Goal: Task Accomplishment & Management: Complete application form

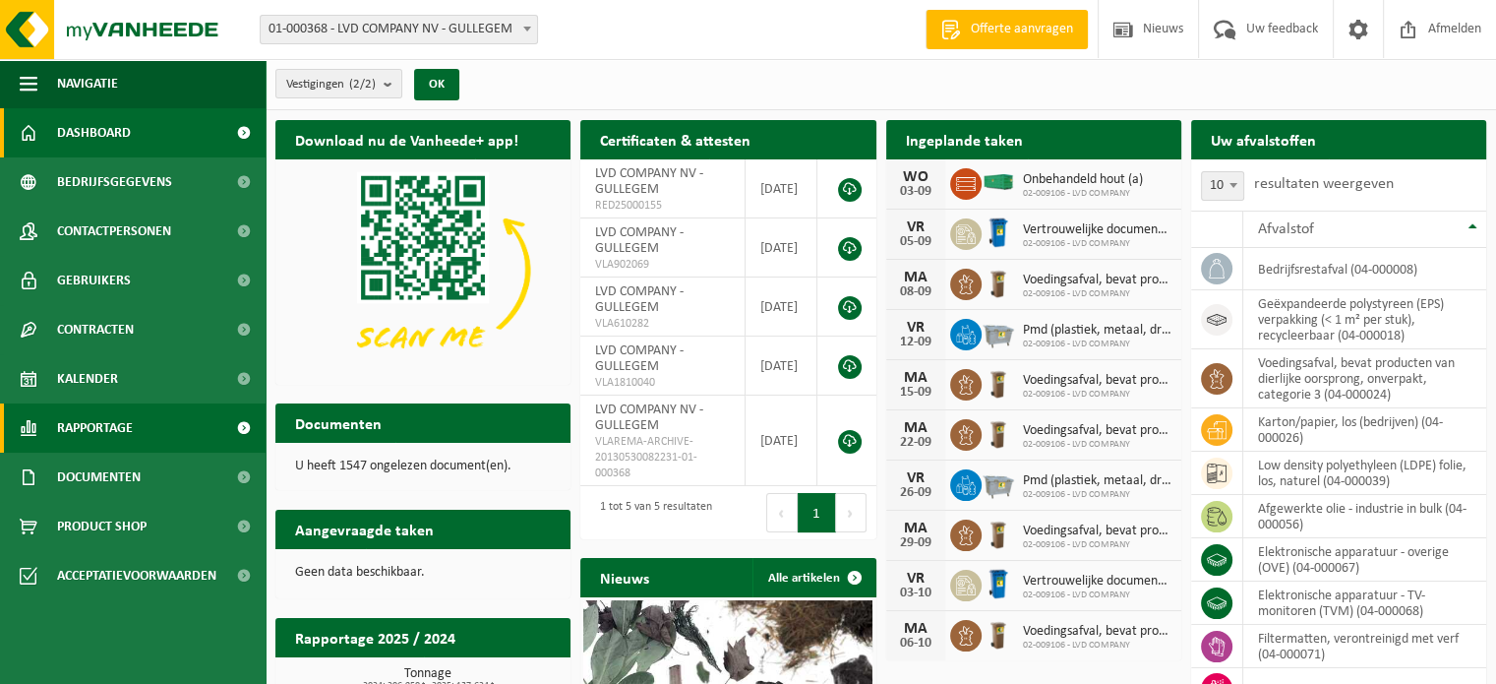
click at [140, 428] on link "Rapportage" at bounding box center [133, 427] width 266 height 49
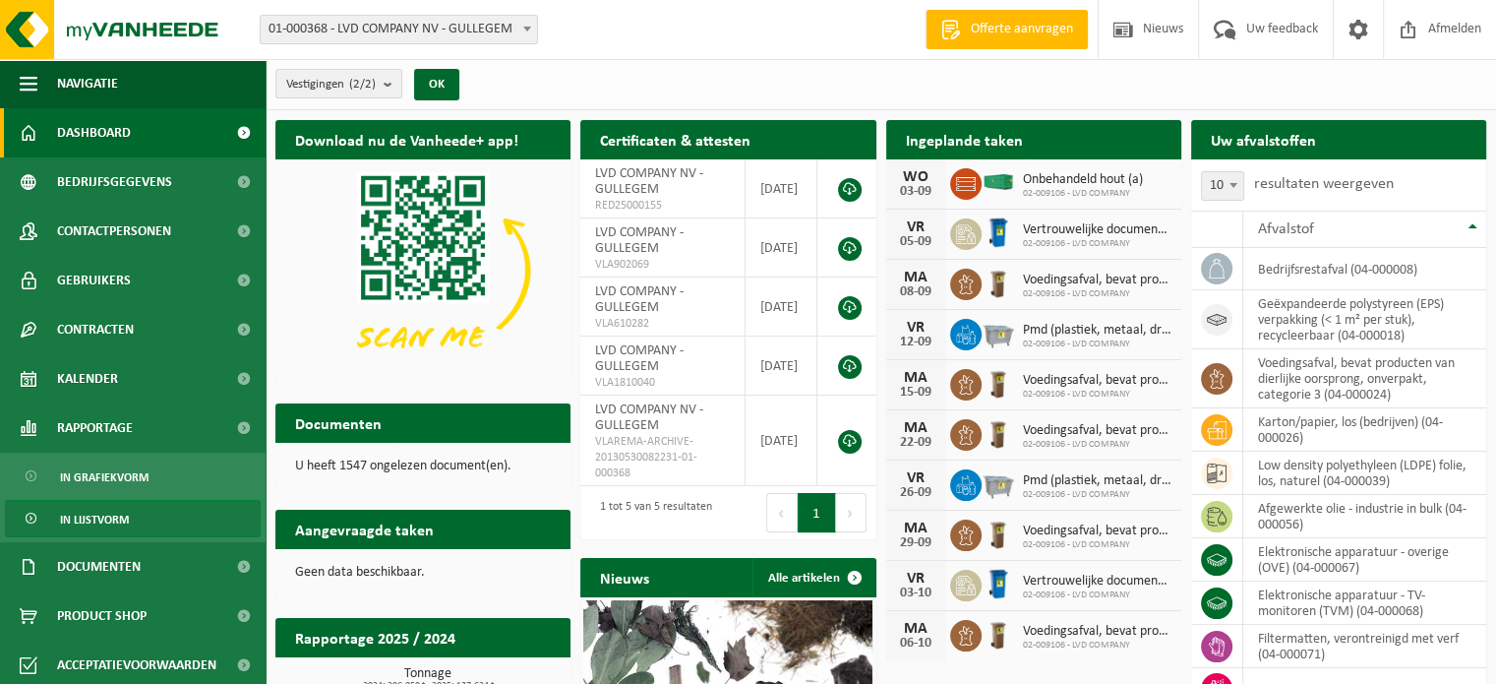
click at [110, 516] on span "In lijstvorm" at bounding box center [94, 519] width 69 height 37
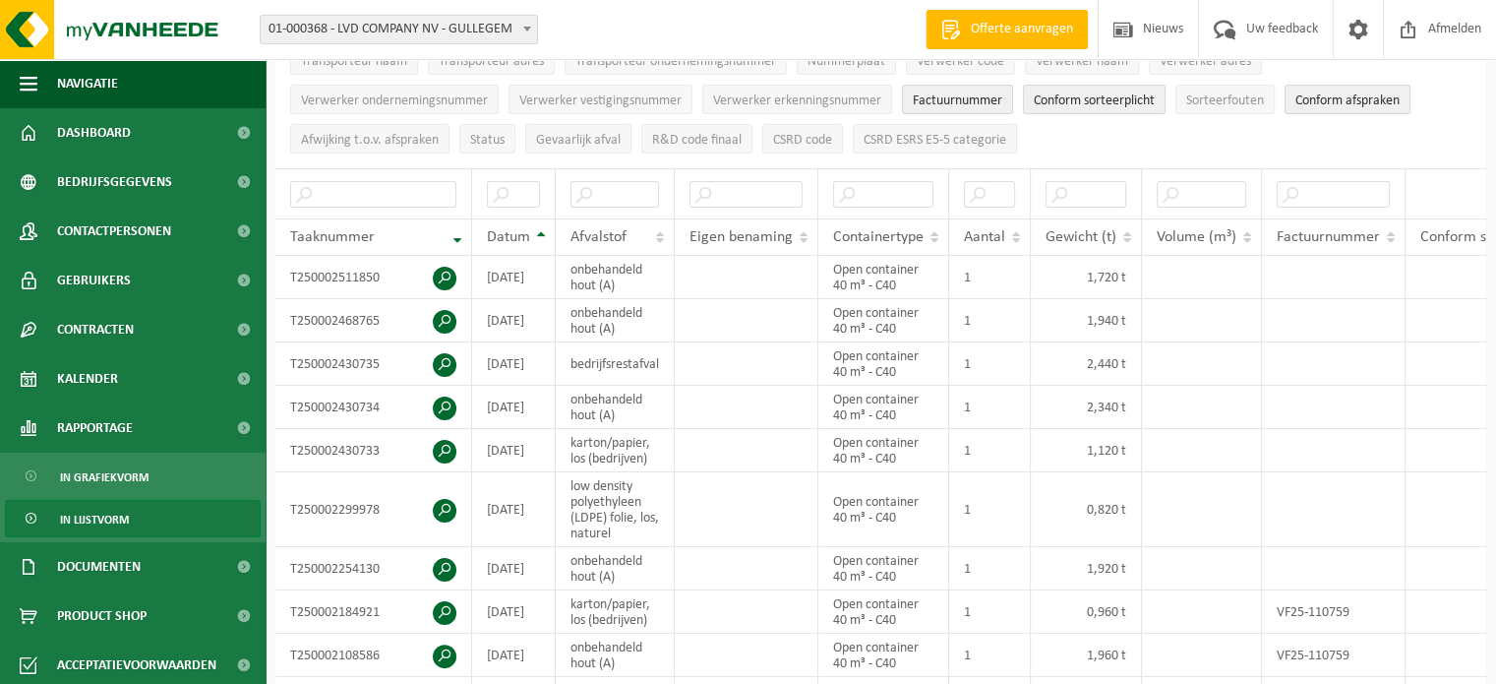
scroll to position [296, 0]
click at [589, 186] on input "text" at bounding box center [614, 197] width 89 height 27
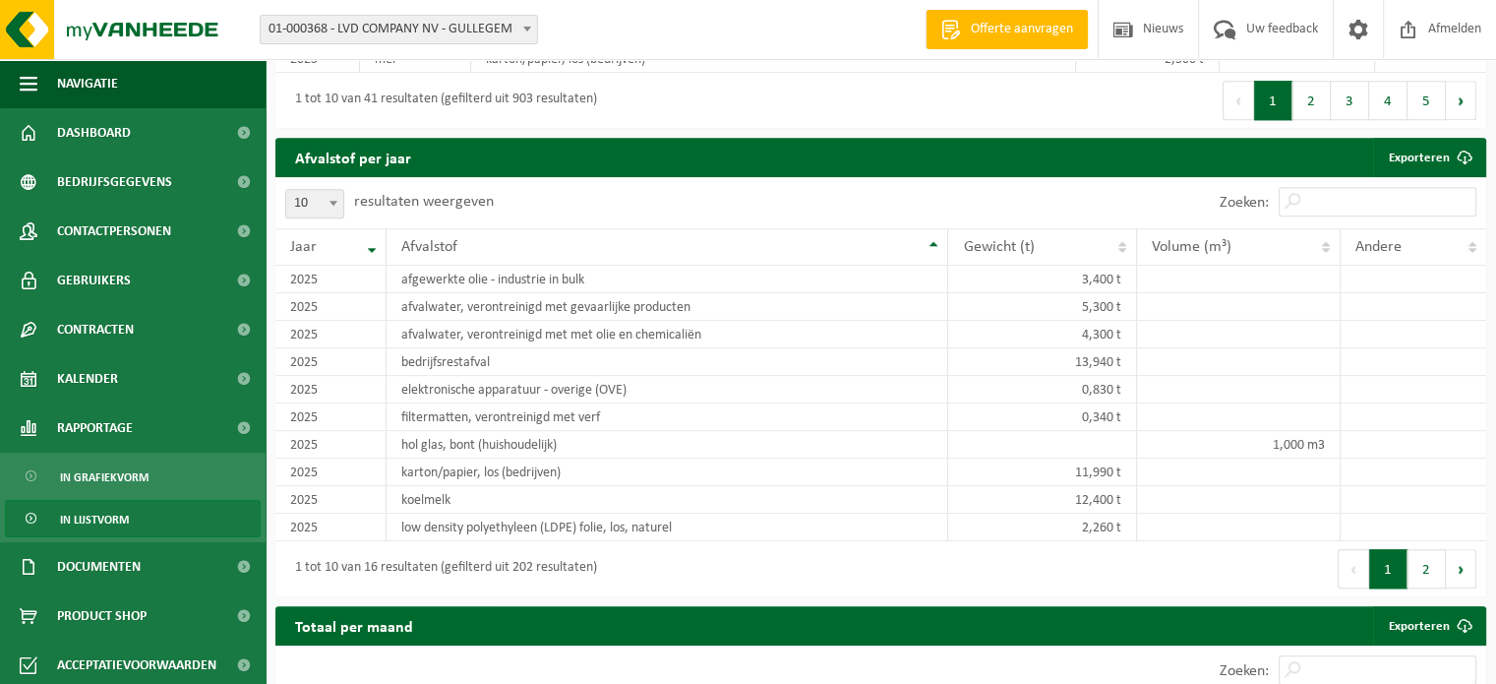
scroll to position [1723, 0]
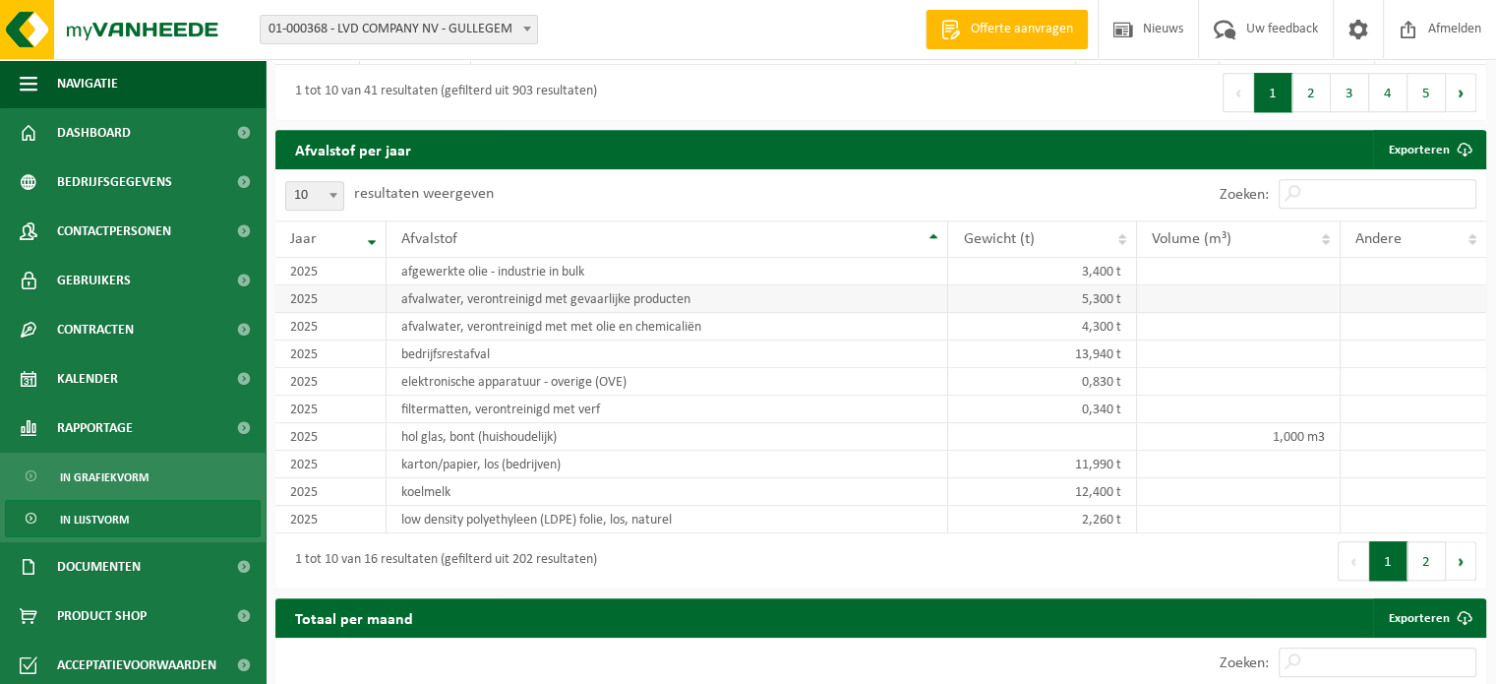
click at [446, 305] on td "afvalwater, verontreinigd met gevaarlijke producten" at bounding box center [668, 299] width 562 height 28
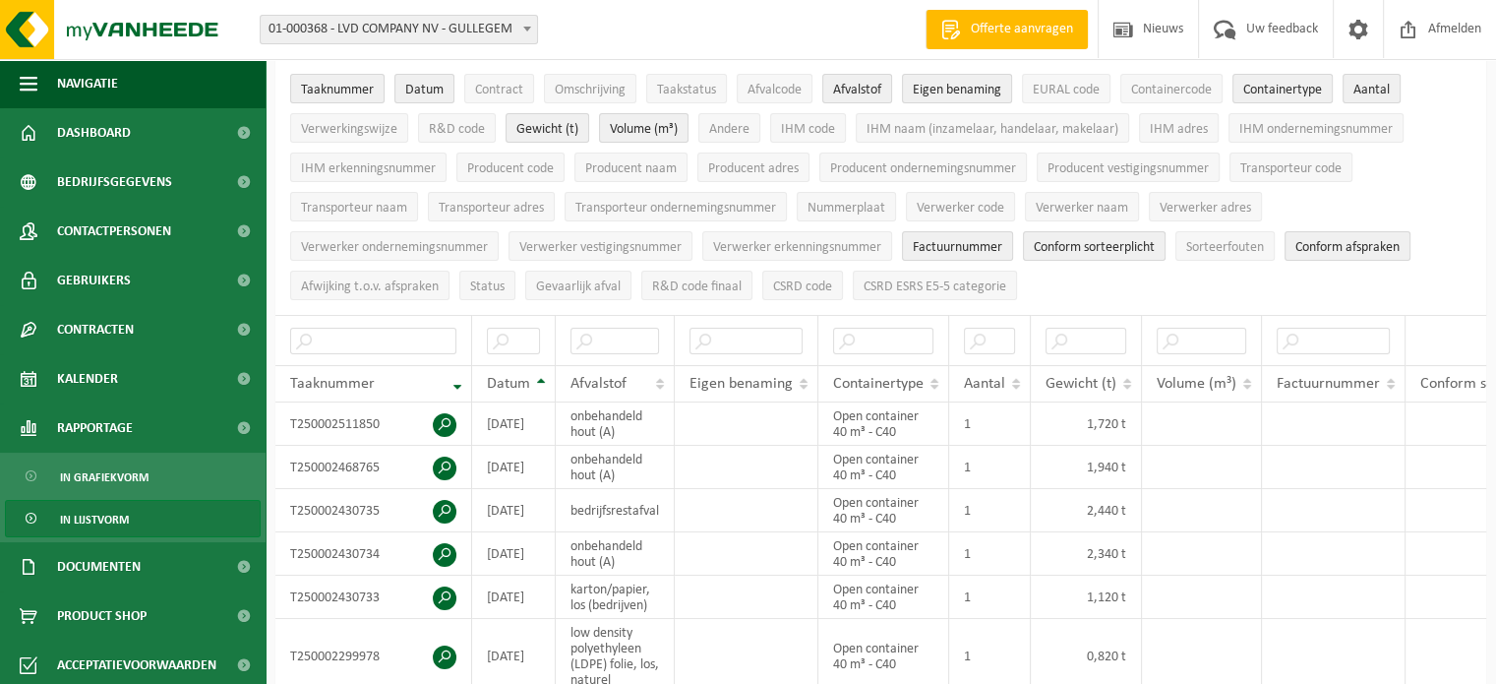
scroll to position [143, 0]
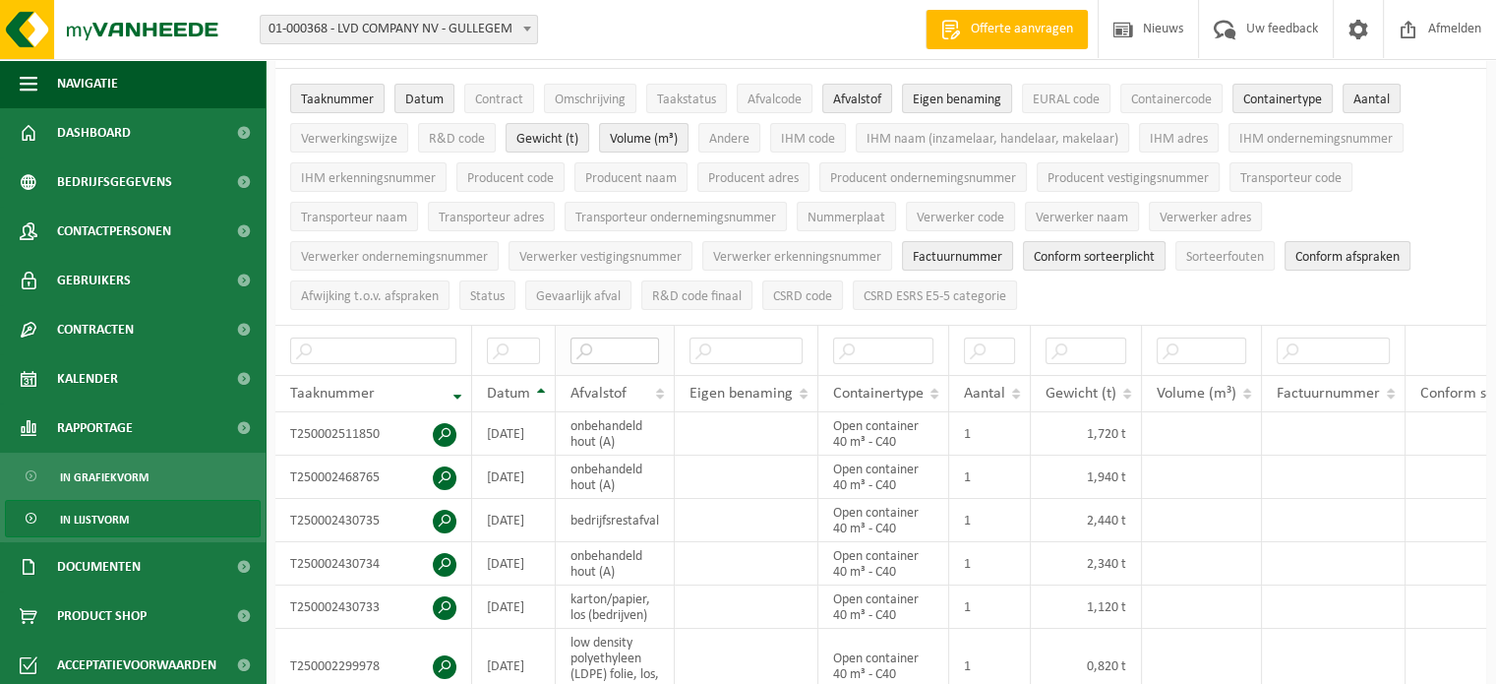
click at [619, 341] on input "text" at bounding box center [614, 350] width 89 height 27
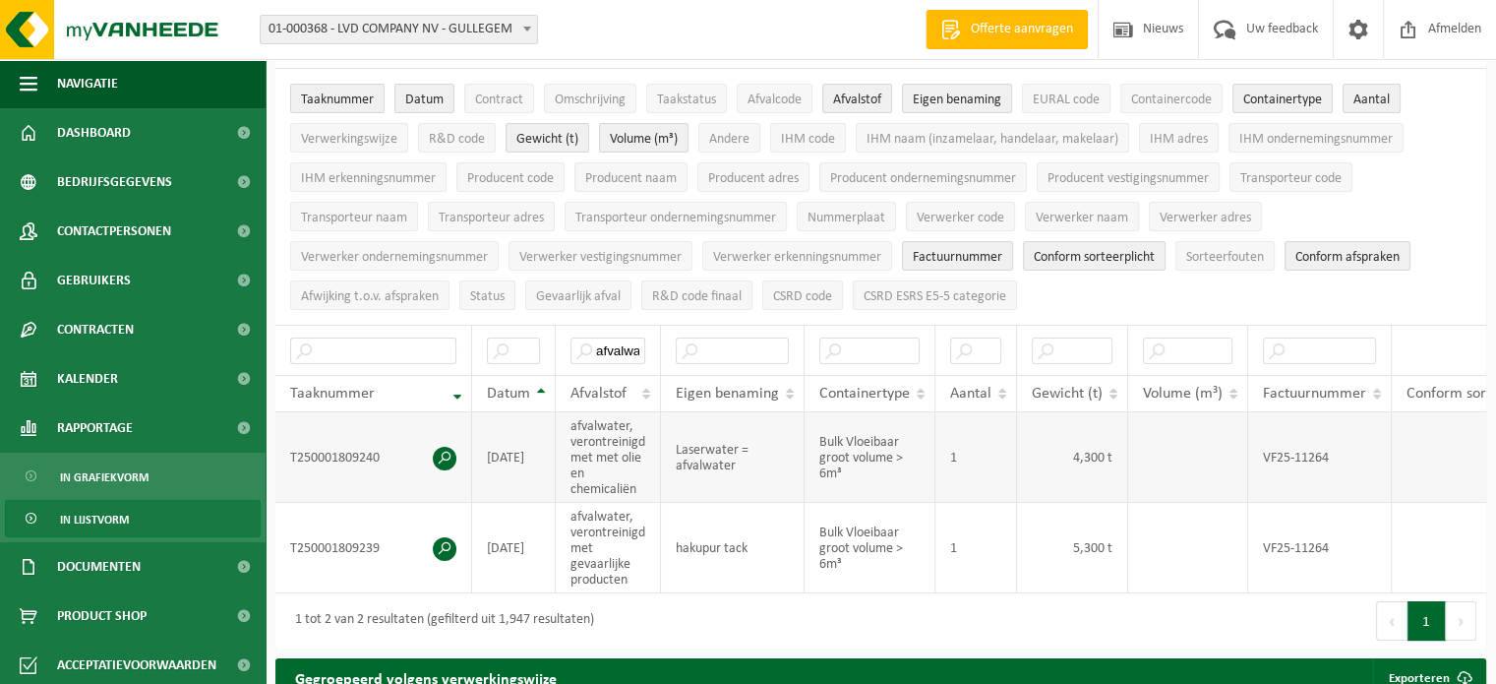
scroll to position [0, 0]
click at [445, 451] on span at bounding box center [445, 458] width 24 height 24
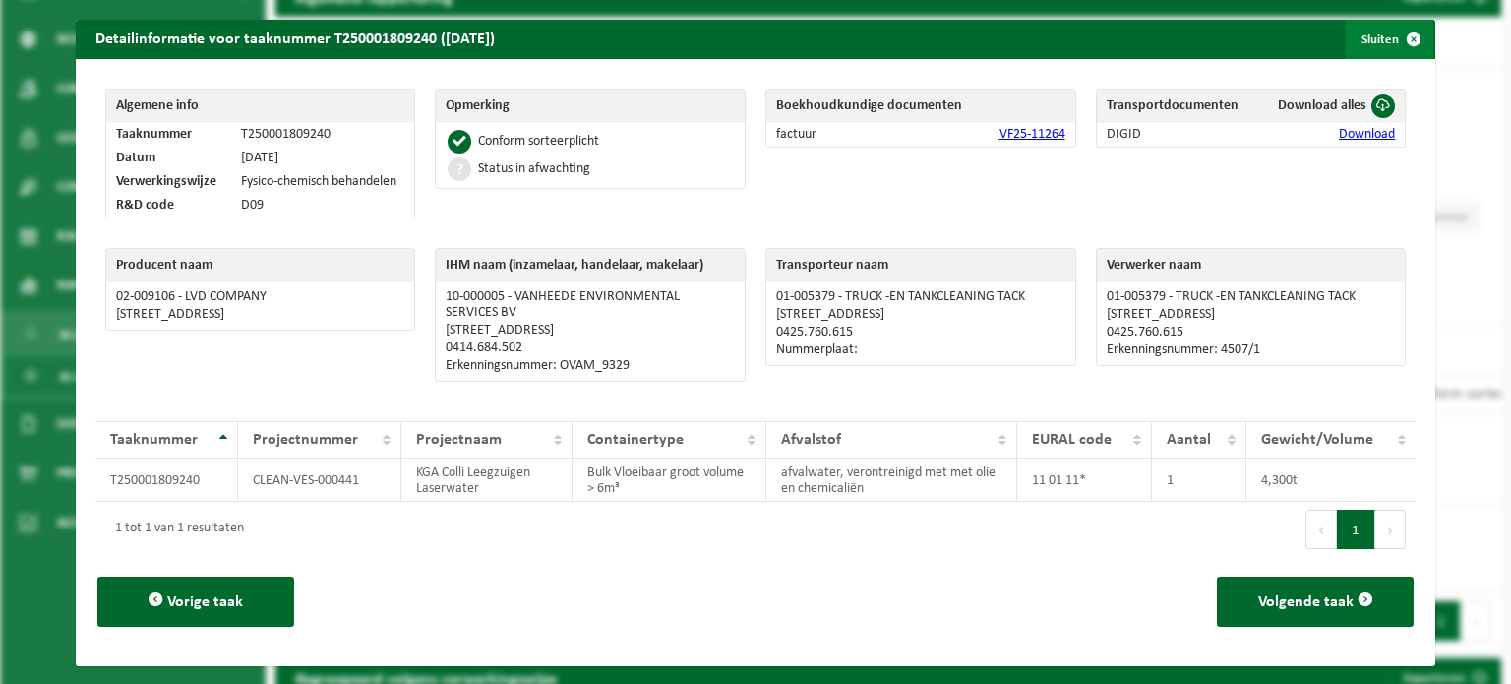
click at [1365, 41] on button "Sluiten" at bounding box center [1389, 39] width 88 height 39
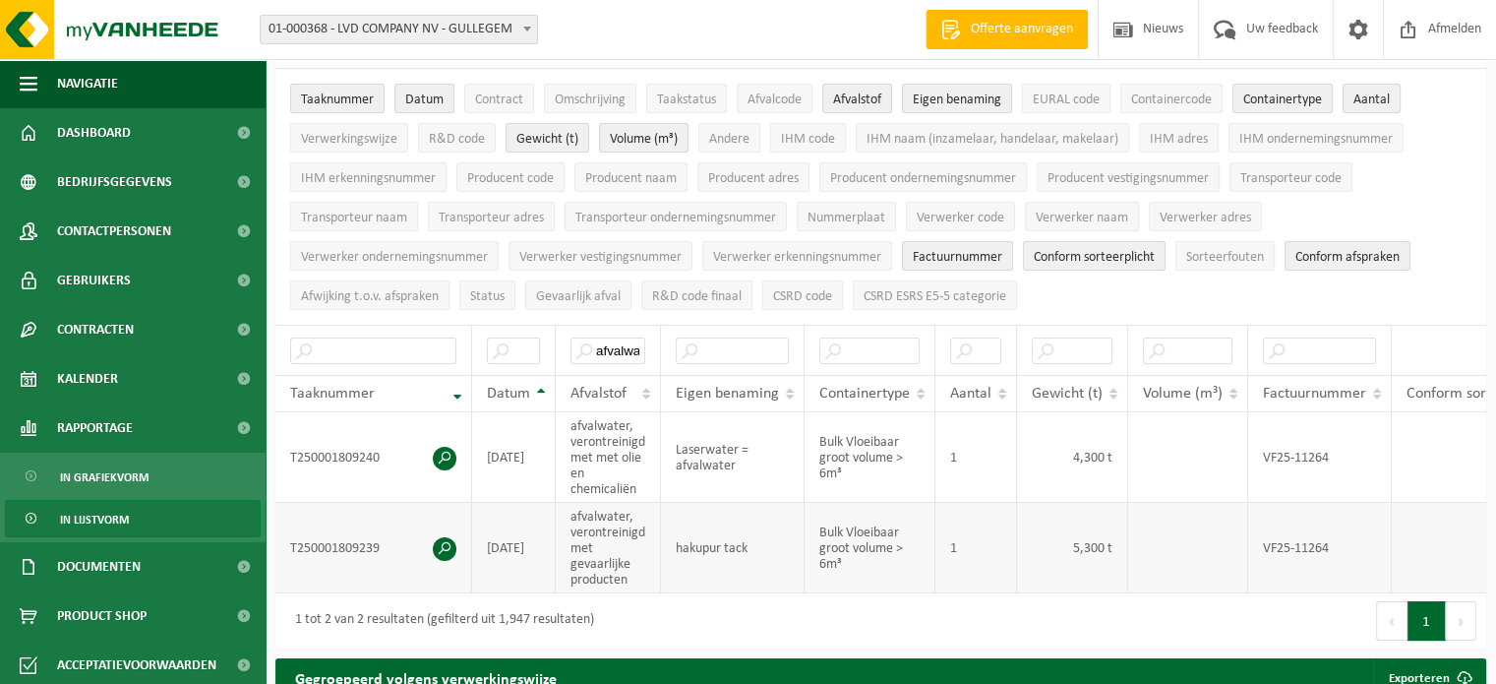
click at [438, 538] on span at bounding box center [445, 549] width 24 height 24
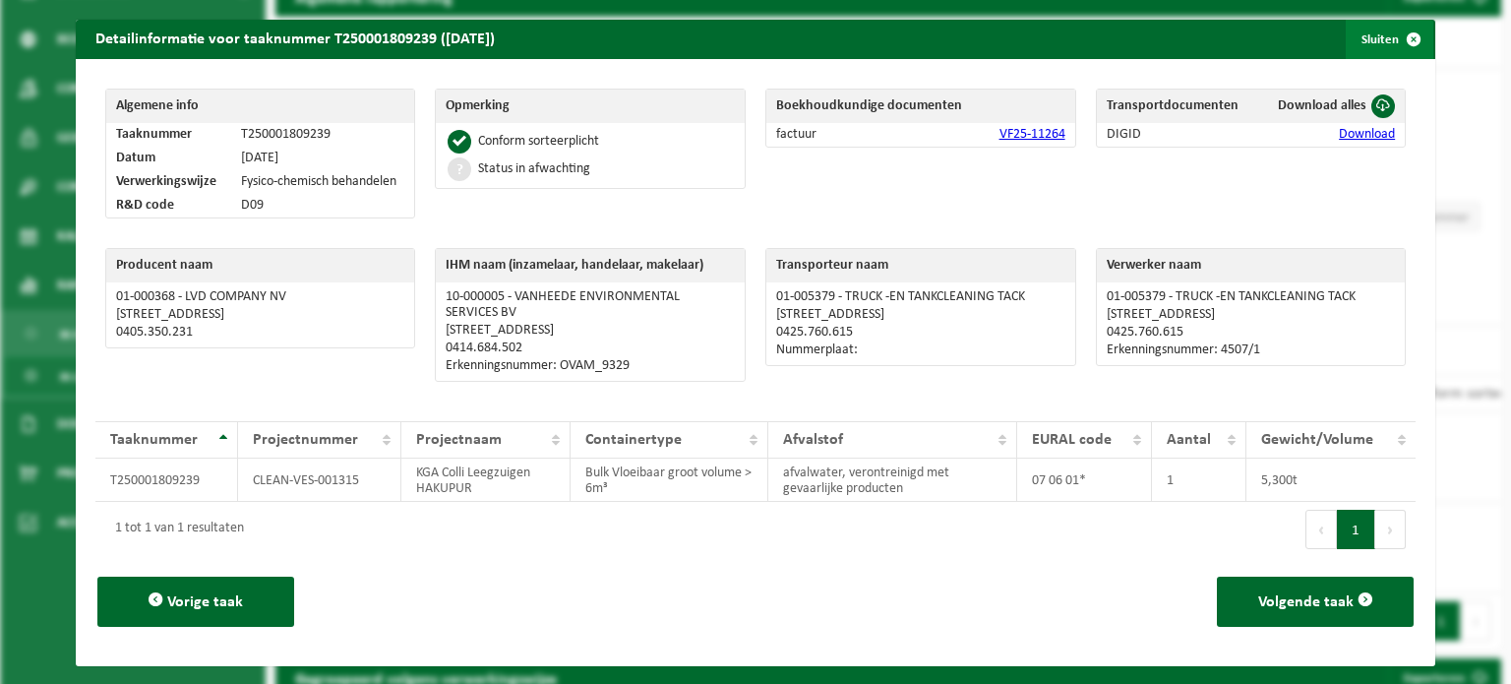
click at [1394, 27] on span "button" at bounding box center [1413, 39] width 39 height 39
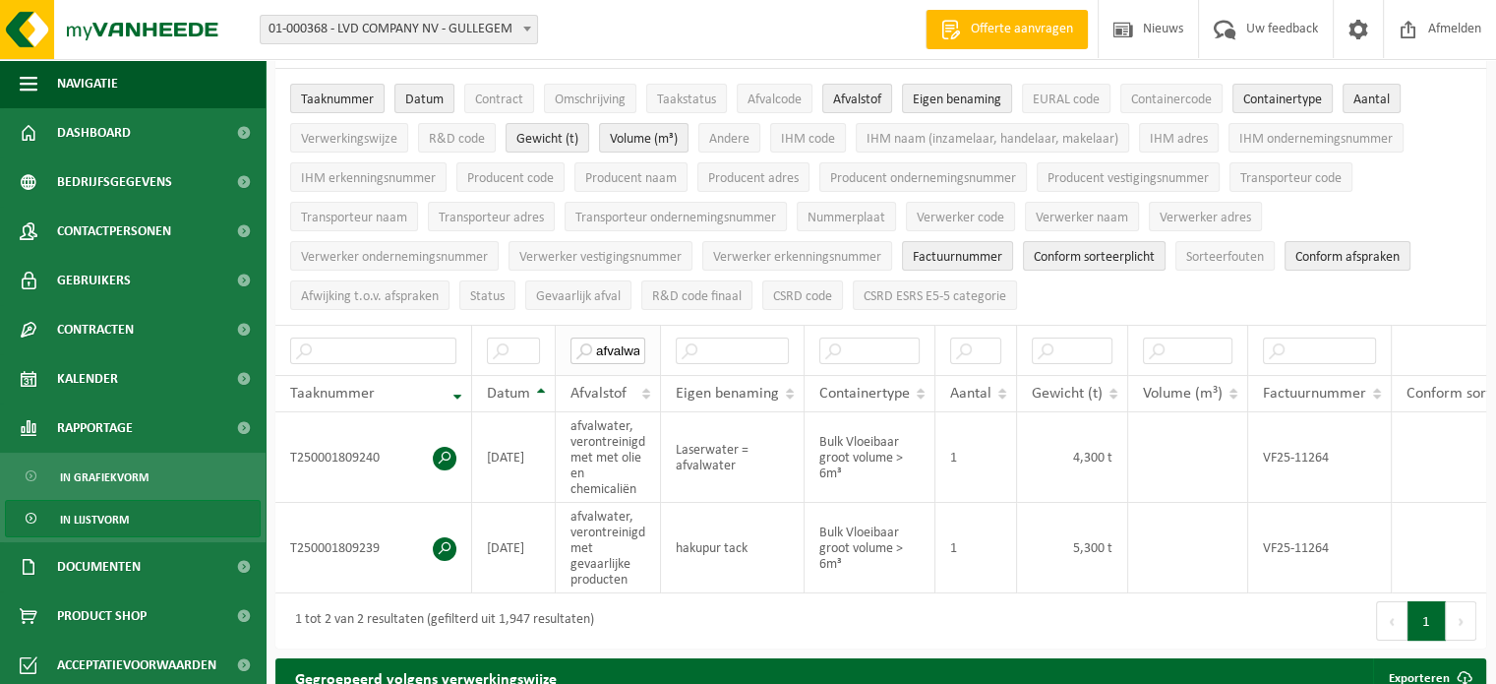
click at [610, 345] on input "afvalwater" at bounding box center [607, 350] width 75 height 27
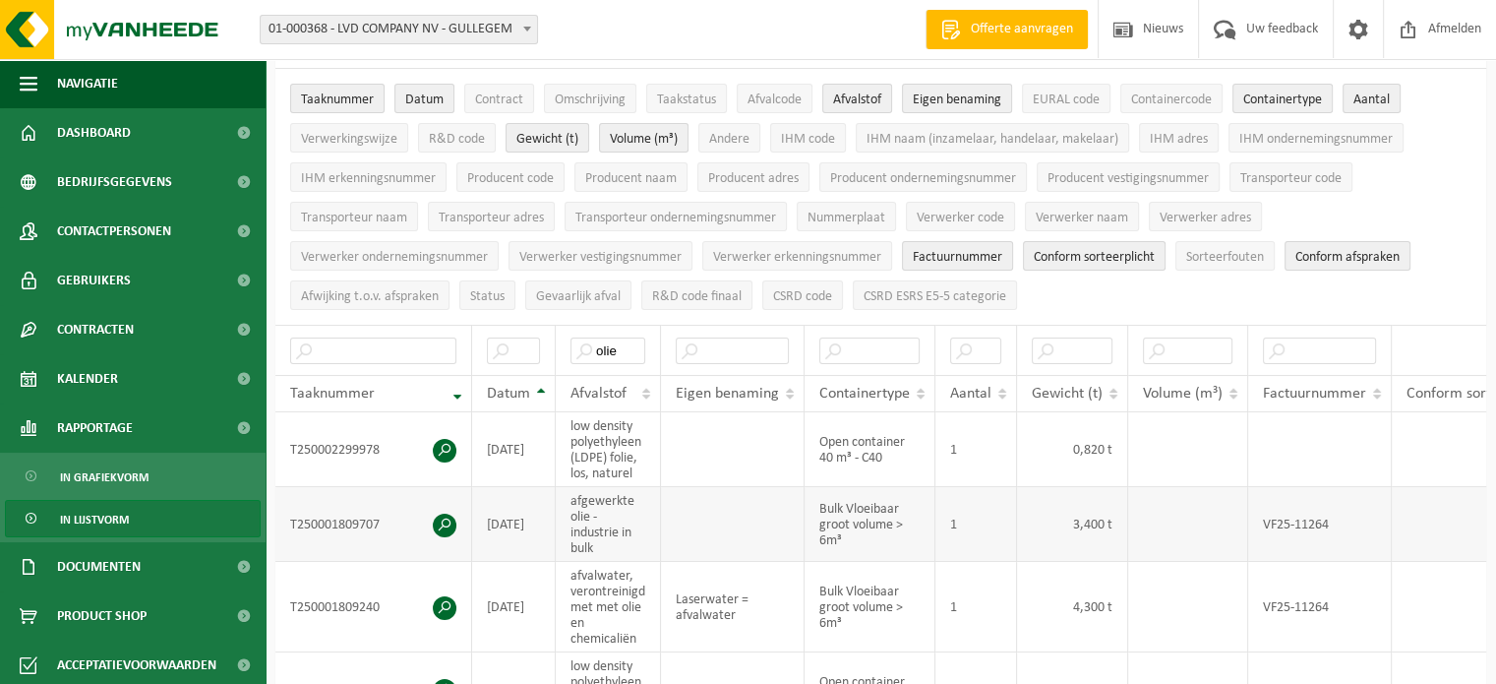
click at [446, 520] on span at bounding box center [445, 525] width 24 height 24
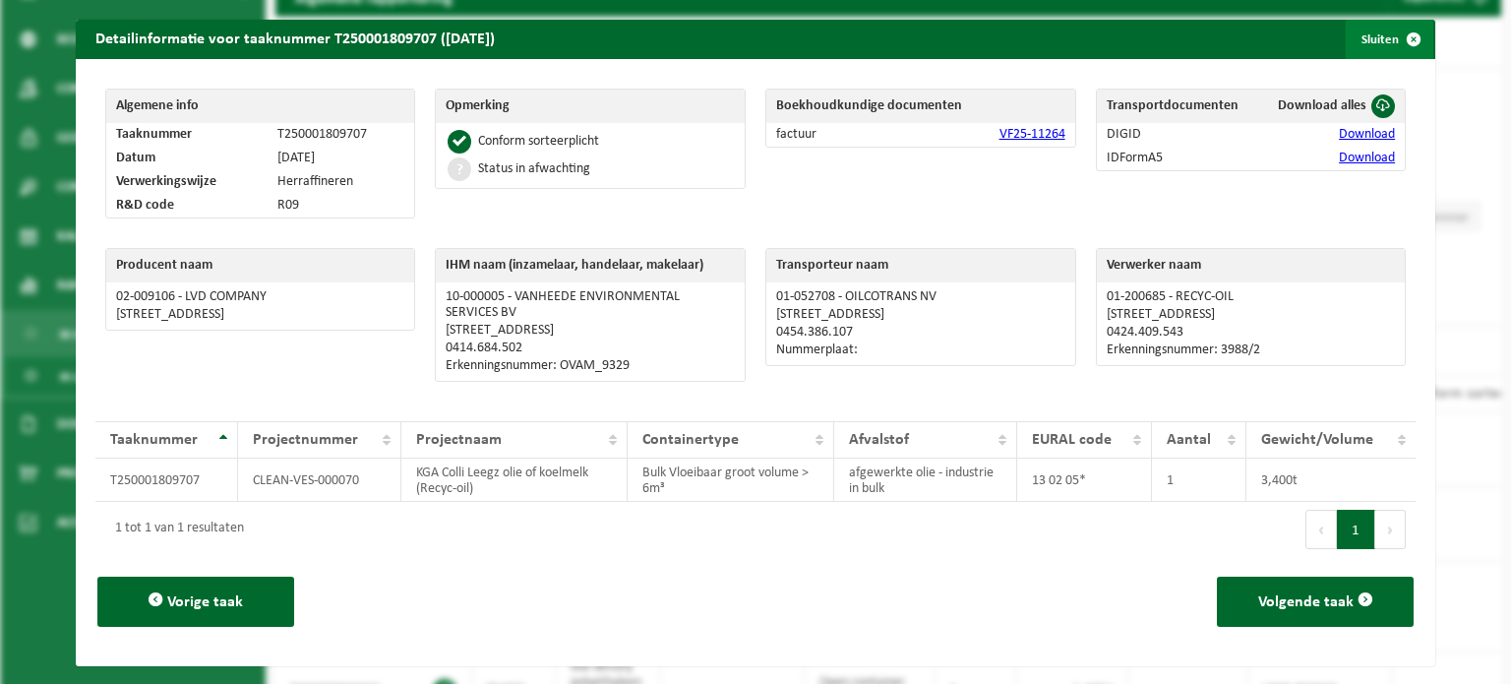
click at [1367, 25] on button "Sluiten" at bounding box center [1389, 39] width 88 height 39
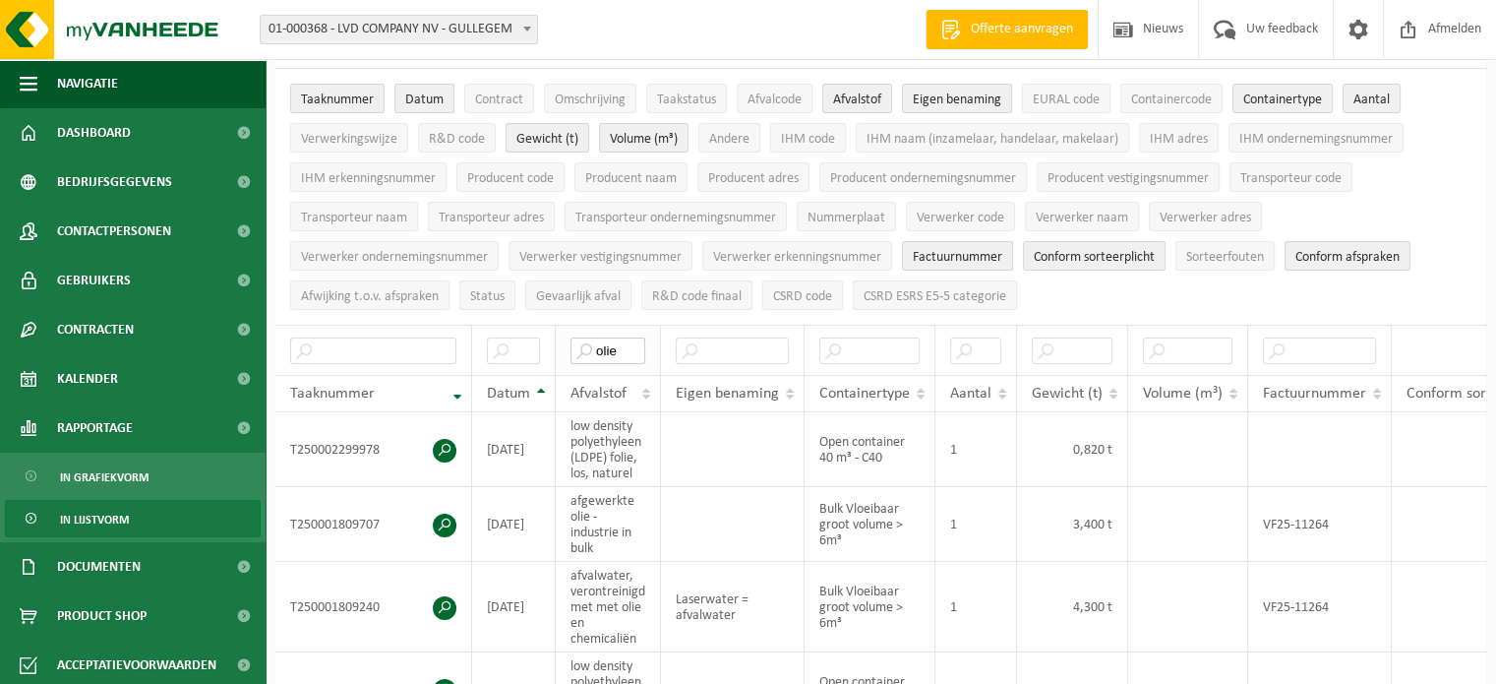
click at [612, 341] on input "olie" at bounding box center [607, 350] width 75 height 27
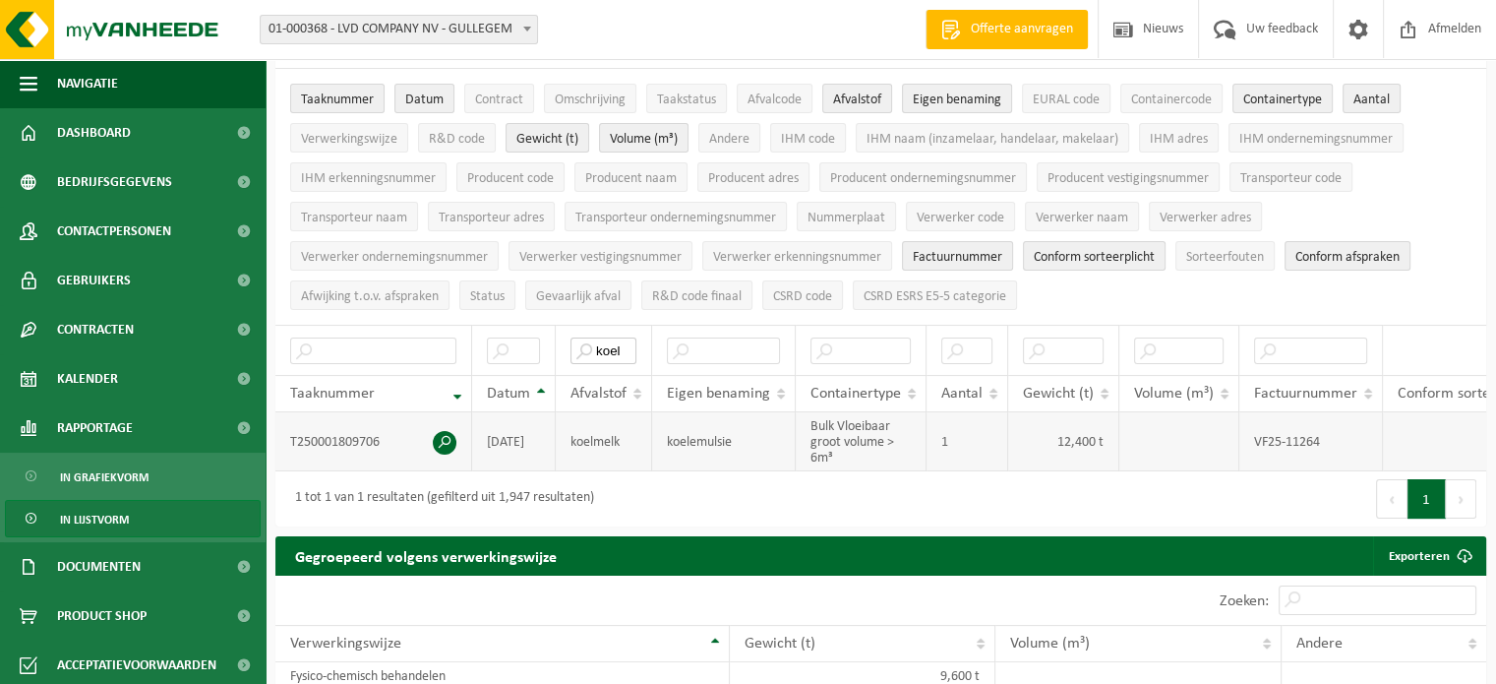
type input "koel"
click at [440, 433] on span at bounding box center [445, 443] width 24 height 24
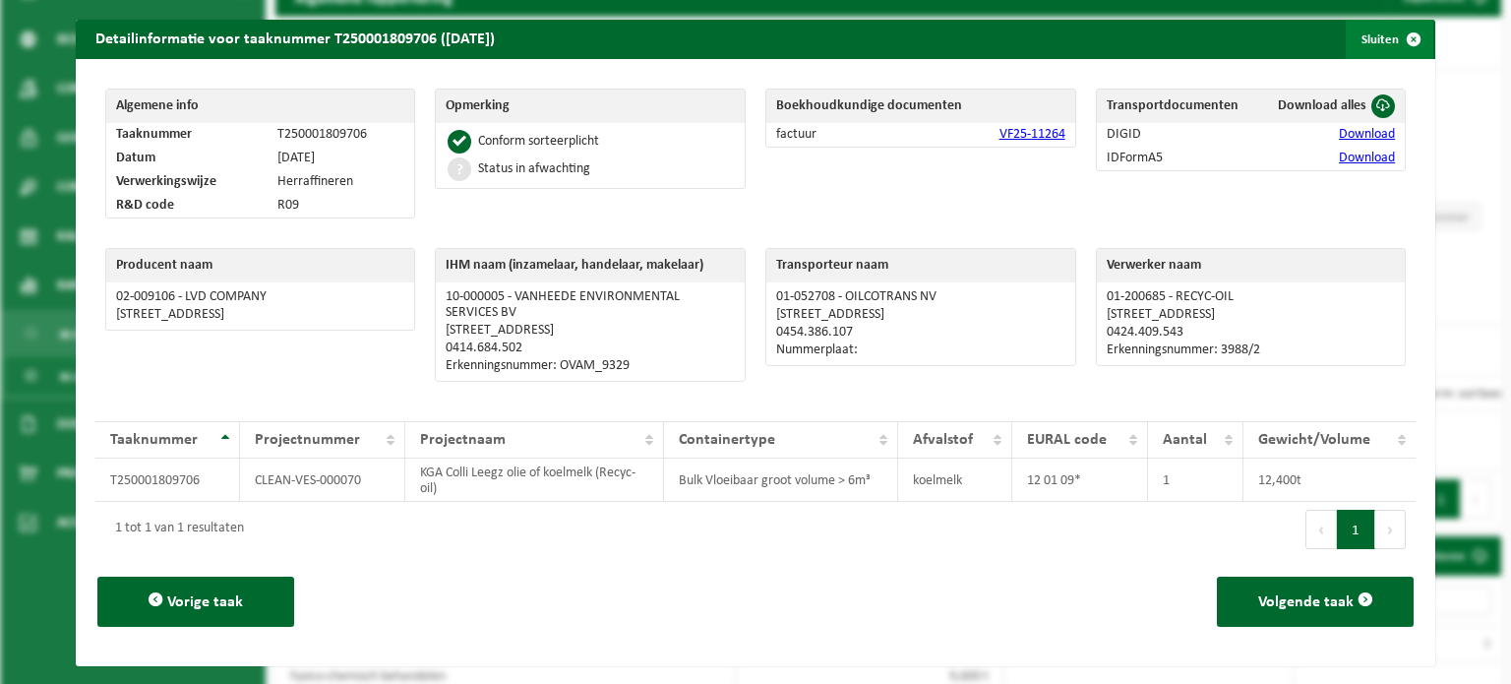
click at [1376, 35] on button "Sluiten" at bounding box center [1389, 39] width 88 height 39
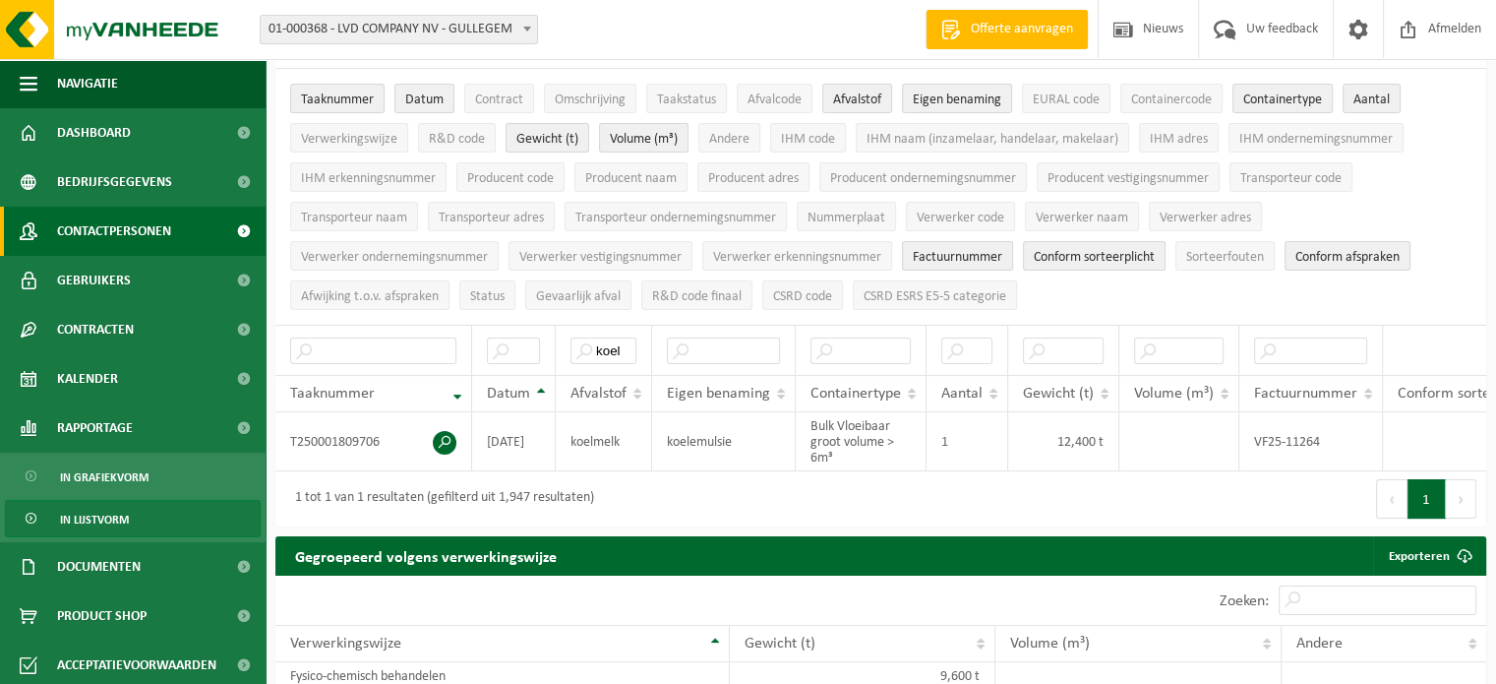
click at [81, 213] on span "Contactpersonen" at bounding box center [114, 231] width 114 height 49
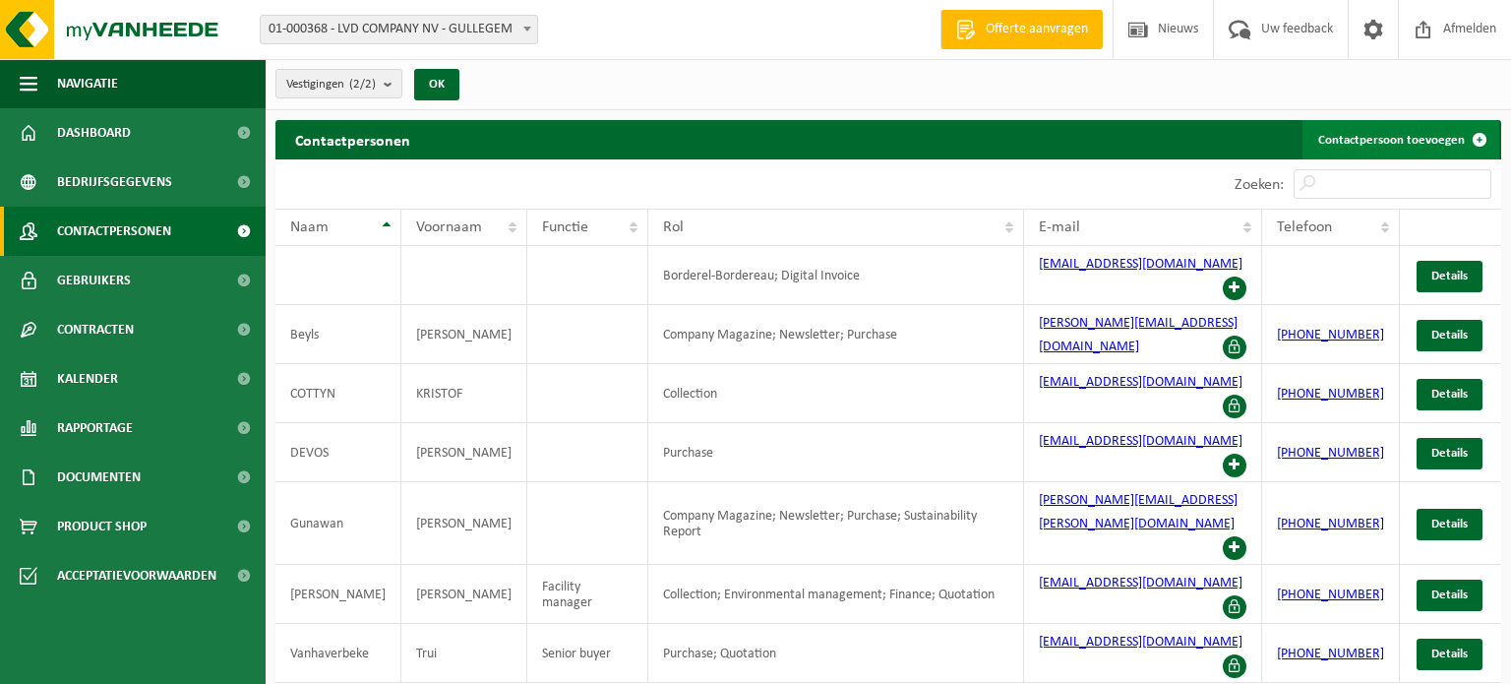
click at [1386, 144] on link "Contactpersoon toevoegen" at bounding box center [1400, 139] width 197 height 39
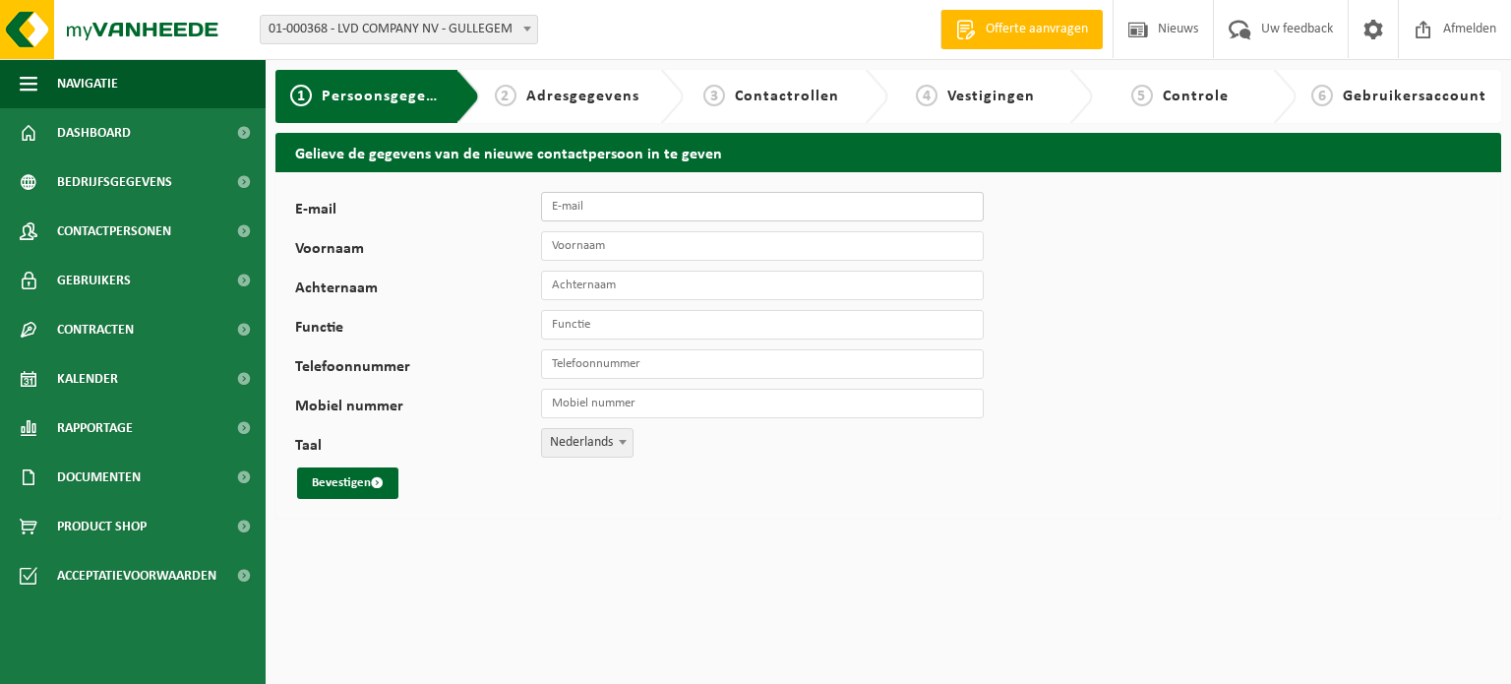
click at [634, 205] on input "E-mail" at bounding box center [762, 207] width 443 height 30
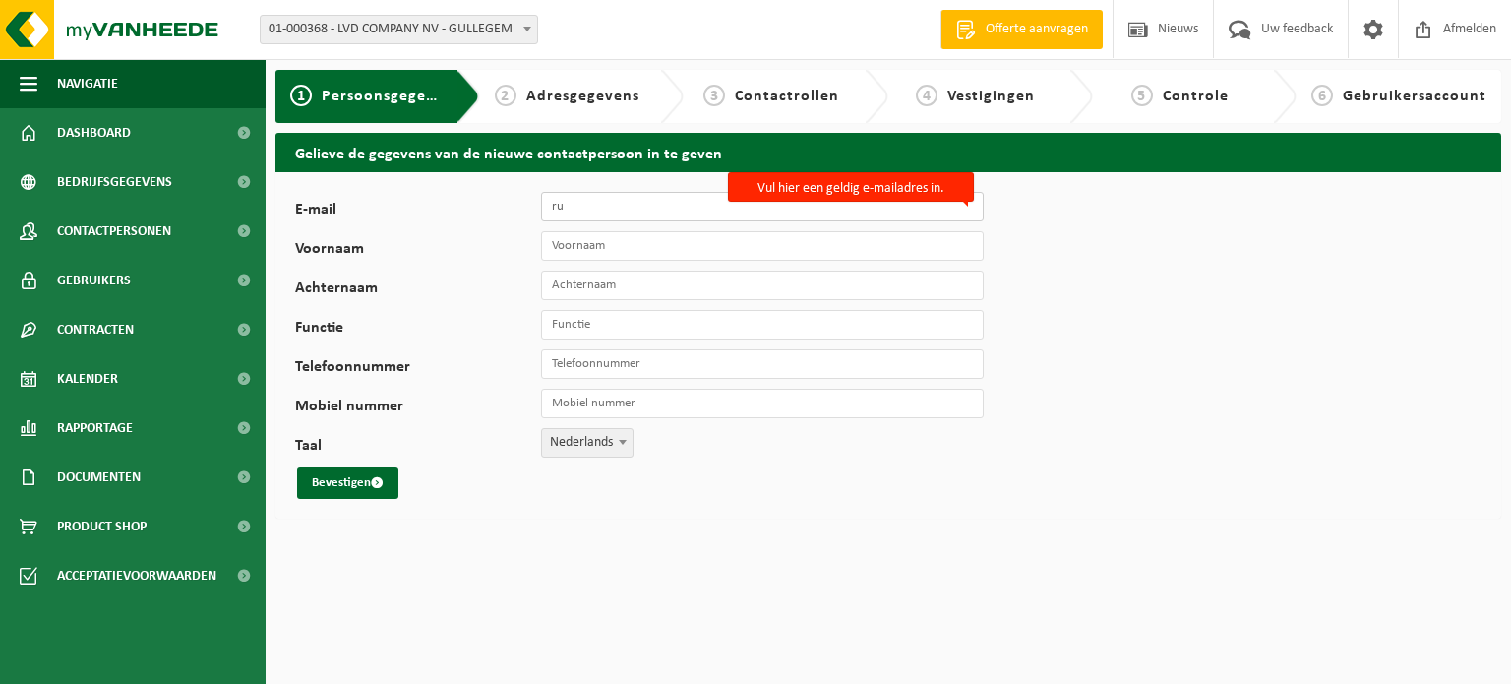
type input "r"
paste input "Rudi Bouckaert <rudi.bouckaert@wiels.be>"
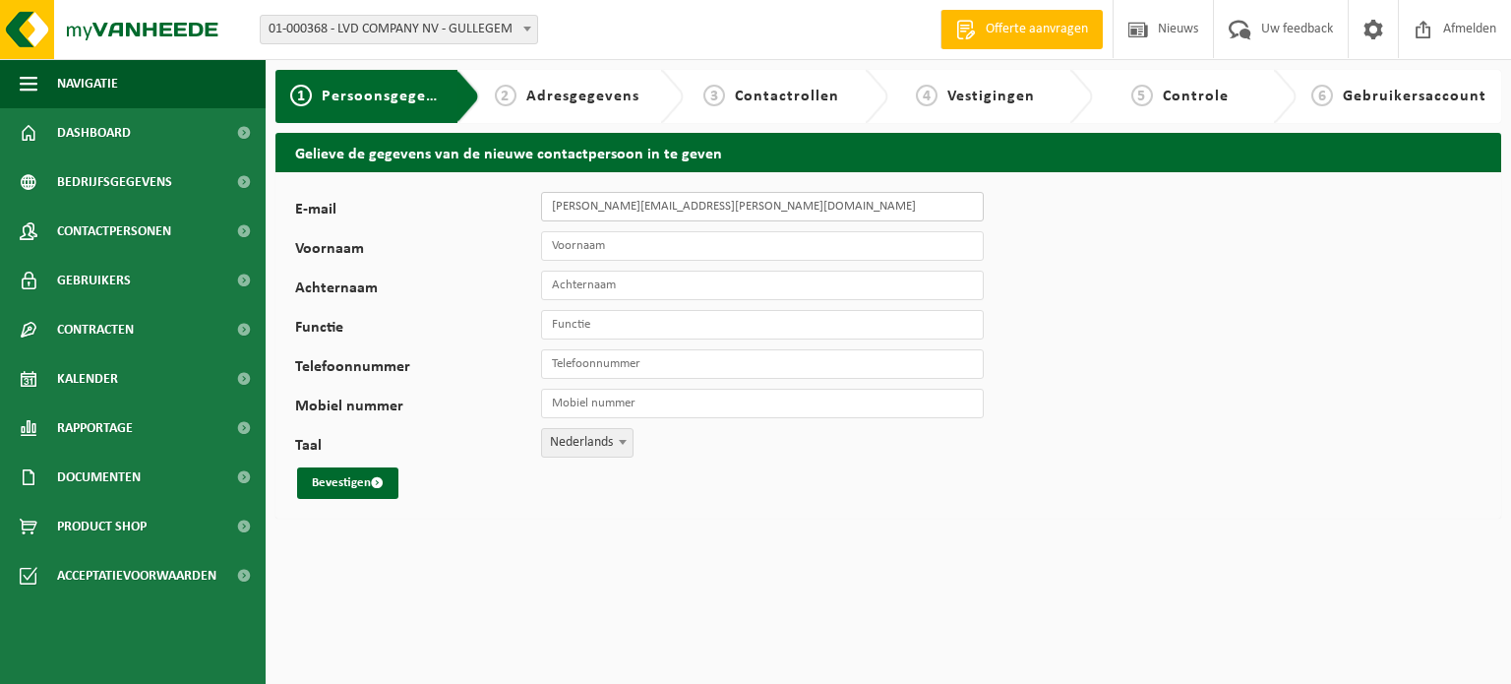
type input "[PERSON_NAME][EMAIL_ADDRESS][DOMAIN_NAME]"
click at [625, 243] on input "Voornaam" at bounding box center [762, 246] width 443 height 30
type input "Rudi"
click at [623, 276] on input "Achternaam" at bounding box center [762, 285] width 443 height 30
type input "Bouckaert"
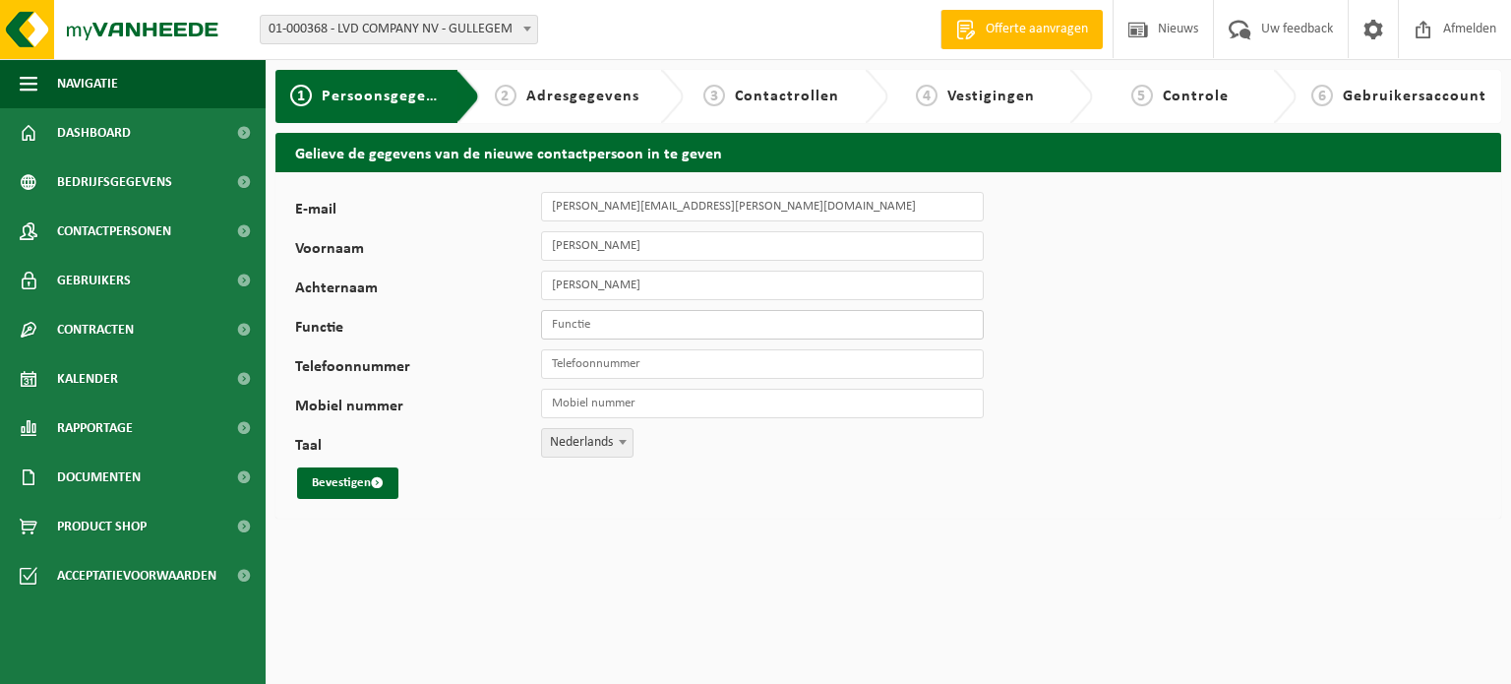
click at [597, 326] on input "Functie" at bounding box center [762, 325] width 443 height 30
type input "Milieucoordinator"
click at [353, 478] on button "Bevestigen" at bounding box center [347, 482] width 101 height 31
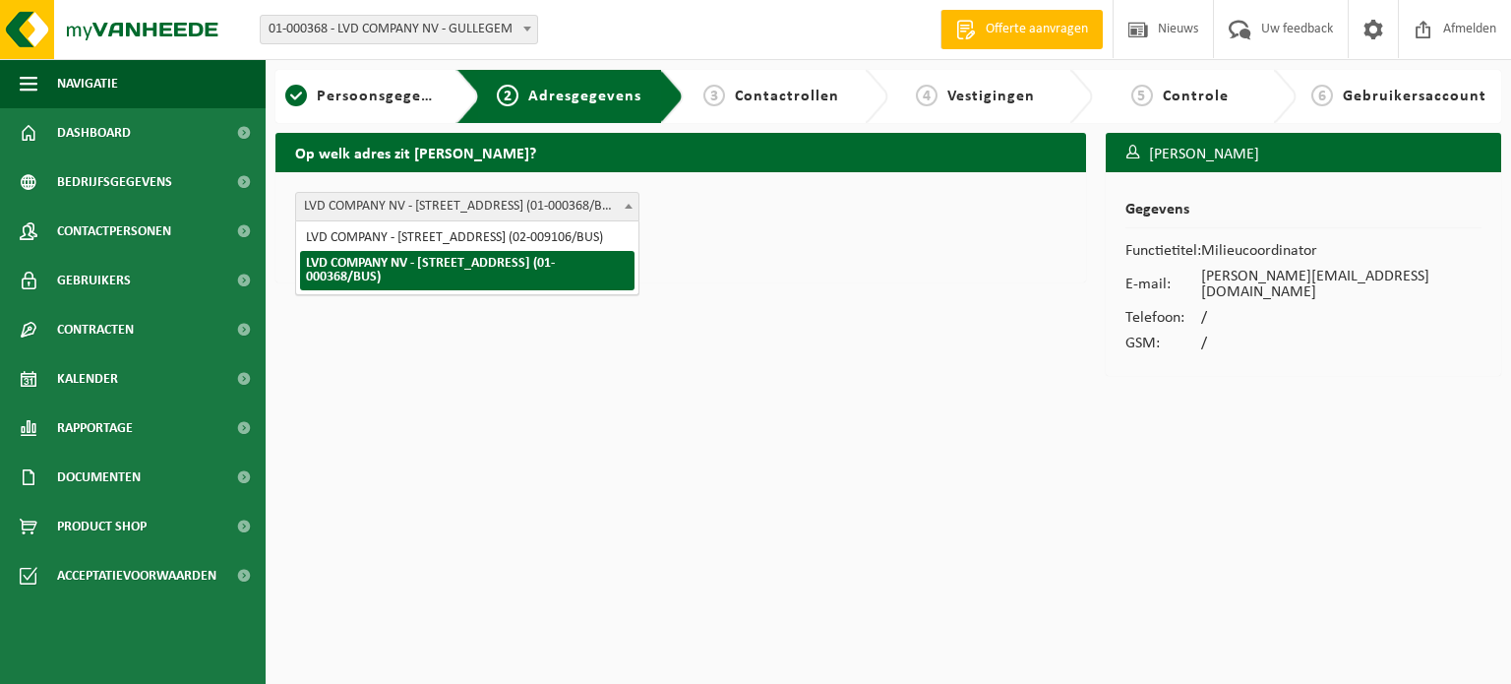
click at [630, 208] on span at bounding box center [629, 206] width 20 height 26
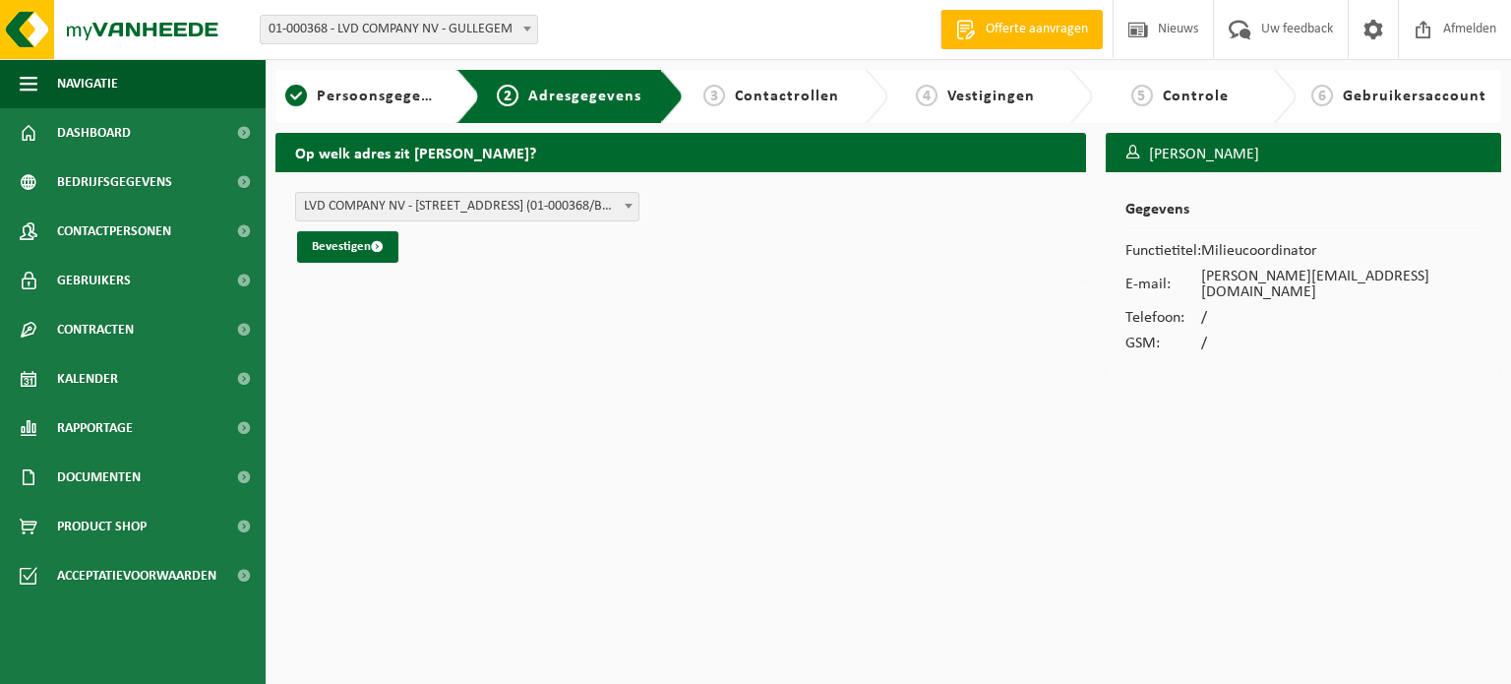
click at [630, 208] on span at bounding box center [629, 206] width 20 height 26
click at [329, 235] on button "Bevestigen" at bounding box center [347, 246] width 101 height 31
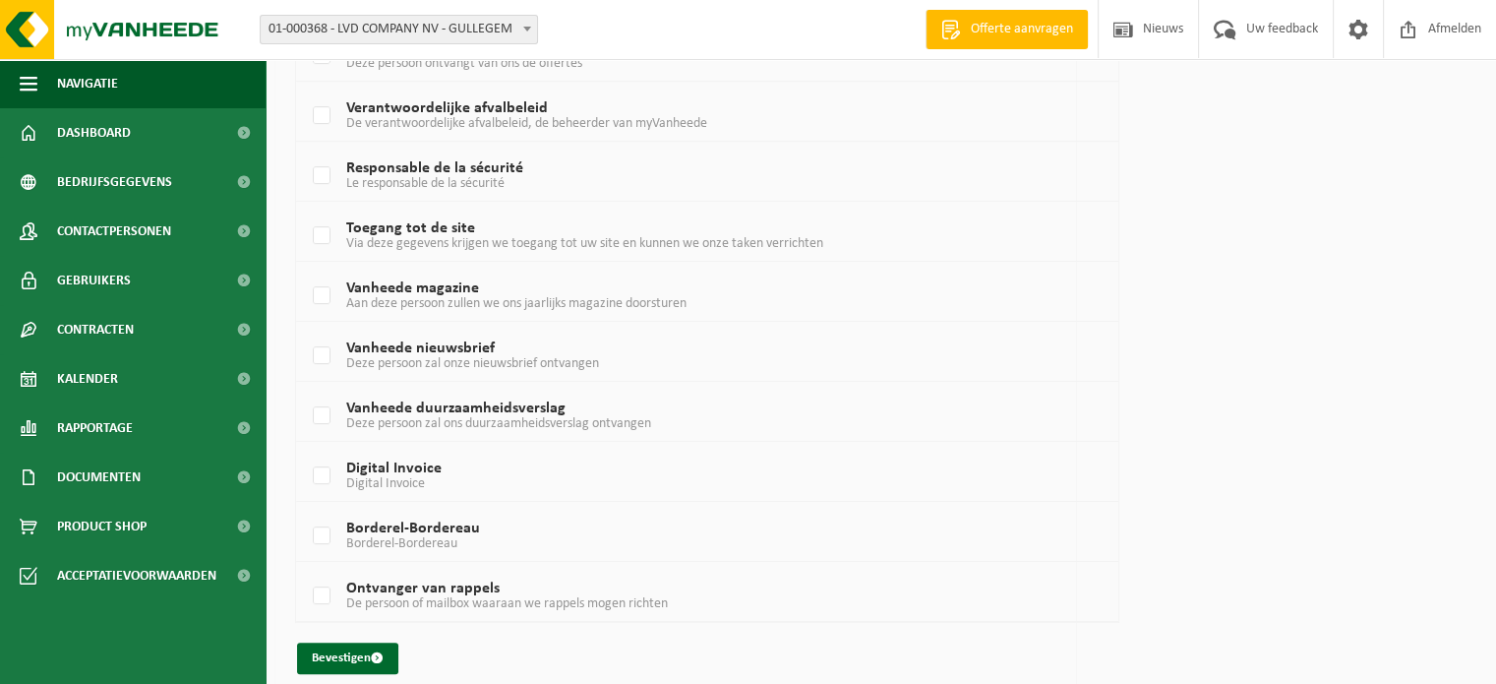
scroll to position [486, 0]
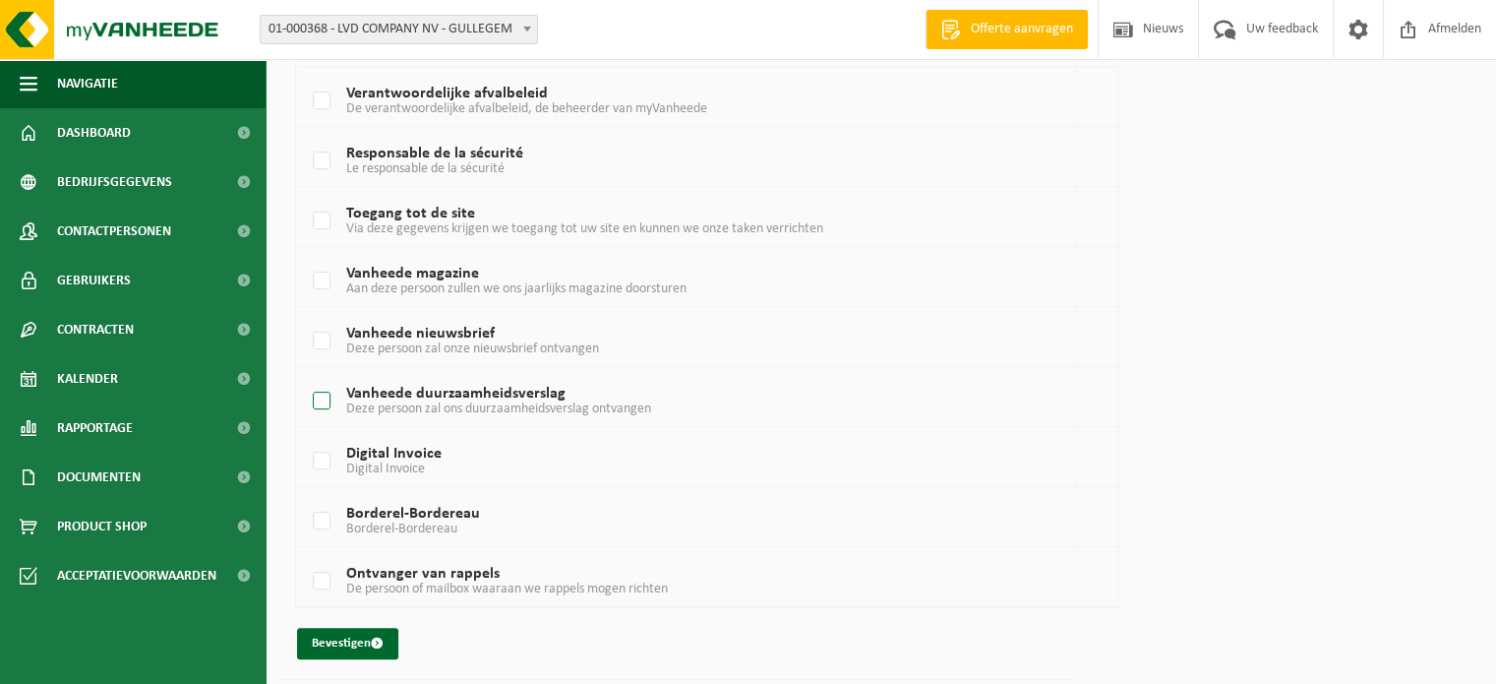
click at [423, 411] on span "Deze persoon zal ons duurzaamheidsverslag ontvangen" at bounding box center [498, 408] width 305 height 15
click at [306, 377] on input "Vanheede duurzaamheidsverslag Deze persoon zal ons duurzaamheidsverslag ontvang…" at bounding box center [305, 376] width 1 height 1
checkbox input "true"
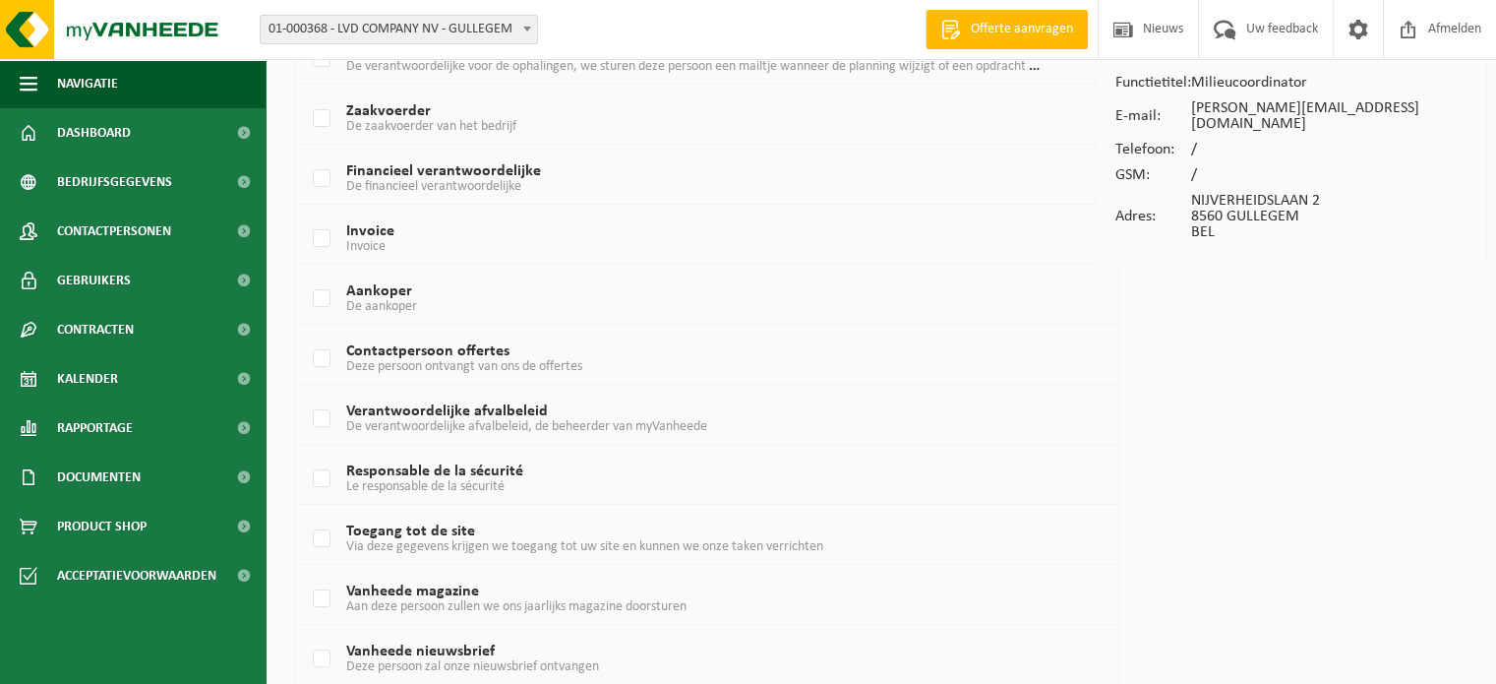
scroll to position [0, 0]
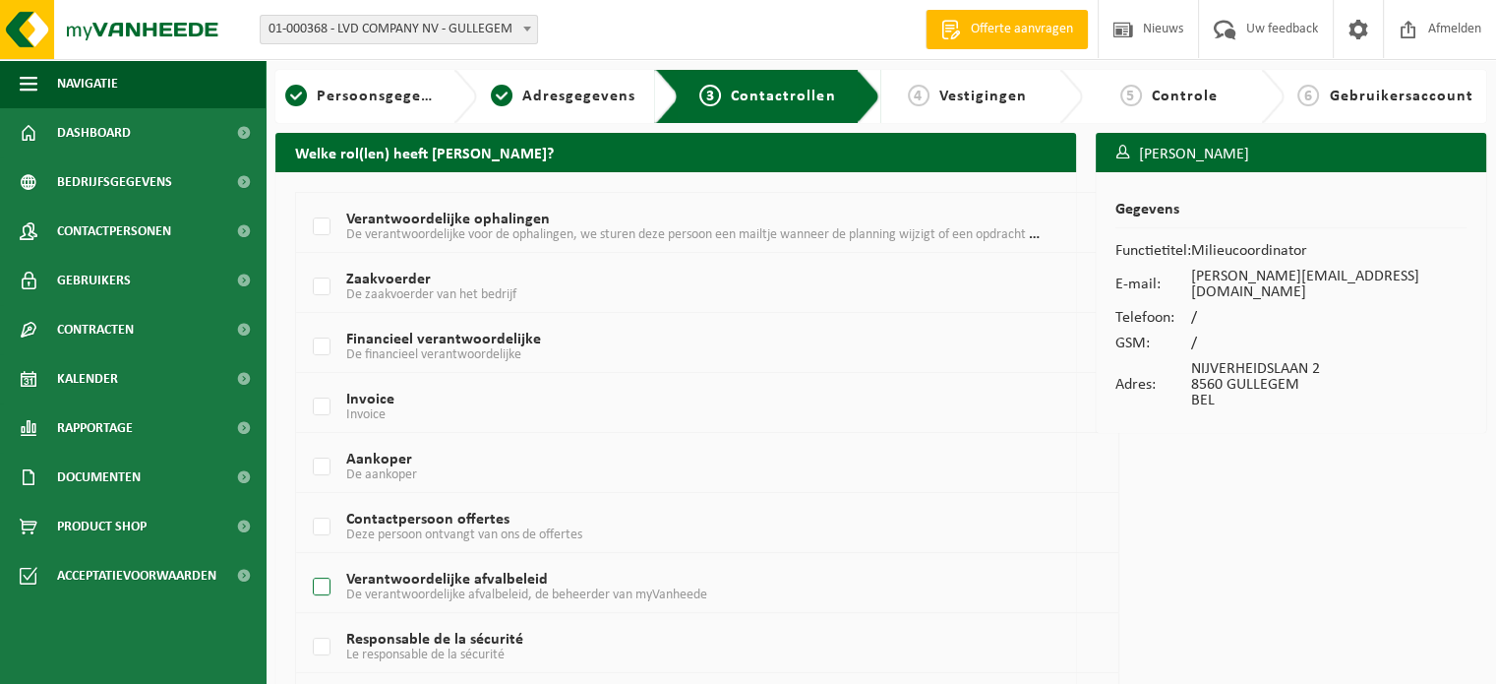
click at [565, 589] on span "De verantwoordelijke afvalbeleid, de beheerder van myVanheede" at bounding box center [526, 594] width 361 height 15
click at [306, 563] on input "Verantwoordelijke afvalbeleid De verantwoordelijke afvalbeleid, de beheerder va…" at bounding box center [305, 562] width 1 height 1
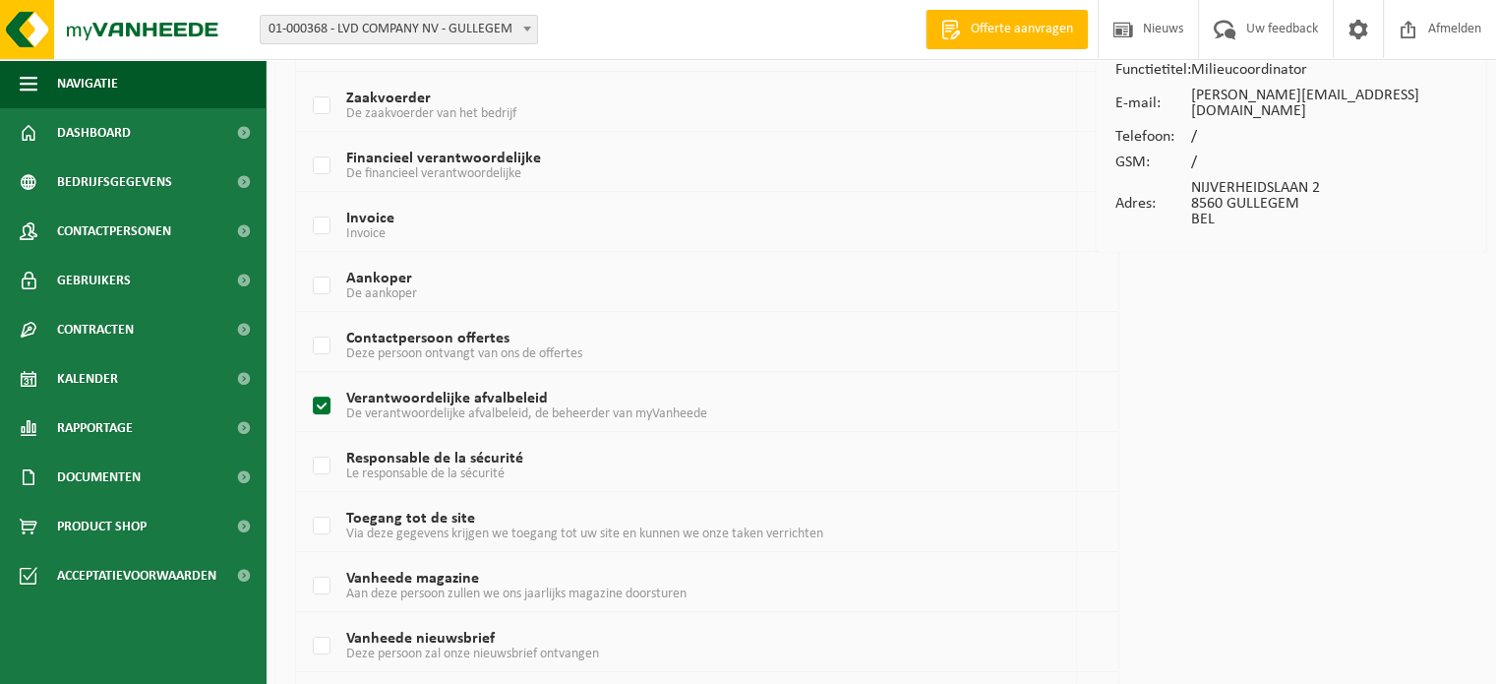
scroll to position [189, 0]
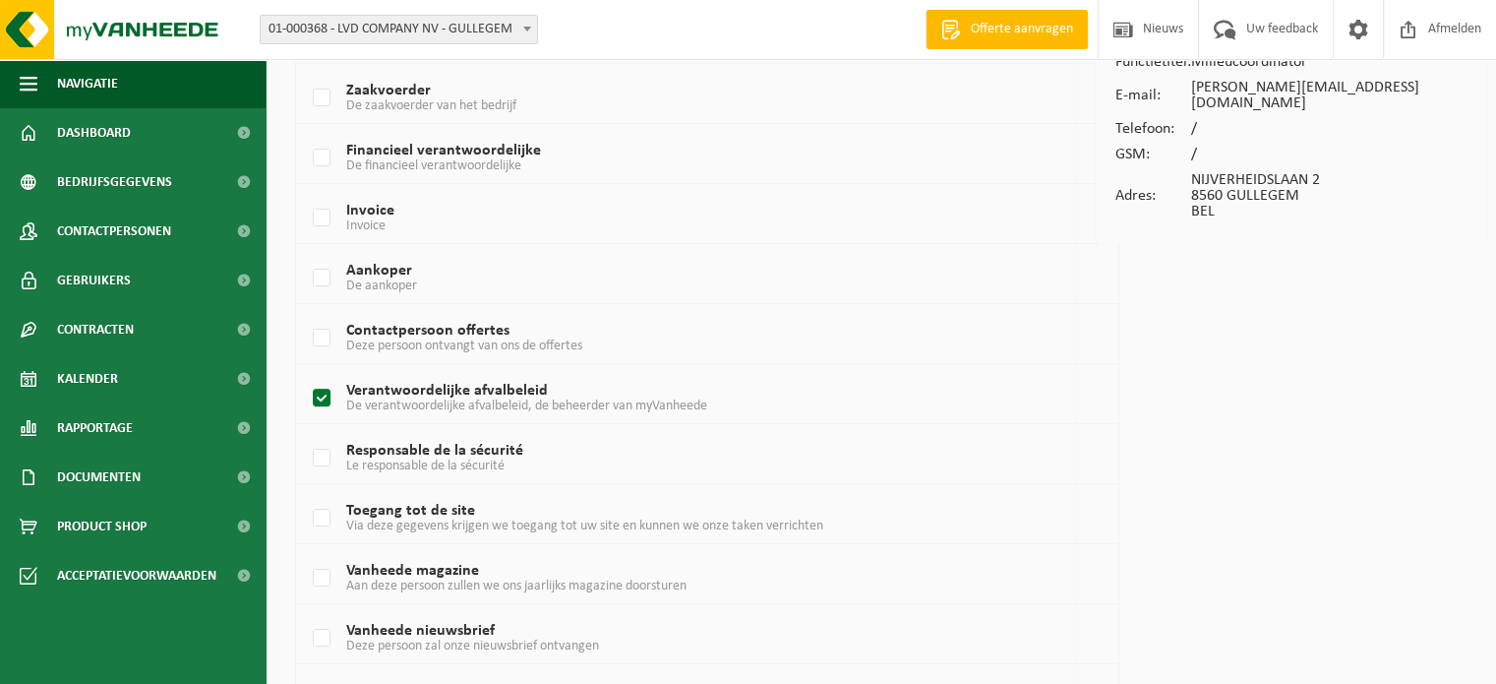
click at [426, 398] on span "De verantwoordelijke afvalbeleid, de beheerder van myVanheede" at bounding box center [526, 405] width 361 height 15
click at [306, 374] on input "Verantwoordelijke afvalbeleid De verantwoordelijke afvalbeleid, de beheerder va…" at bounding box center [305, 373] width 1 height 1
checkbox input "false"
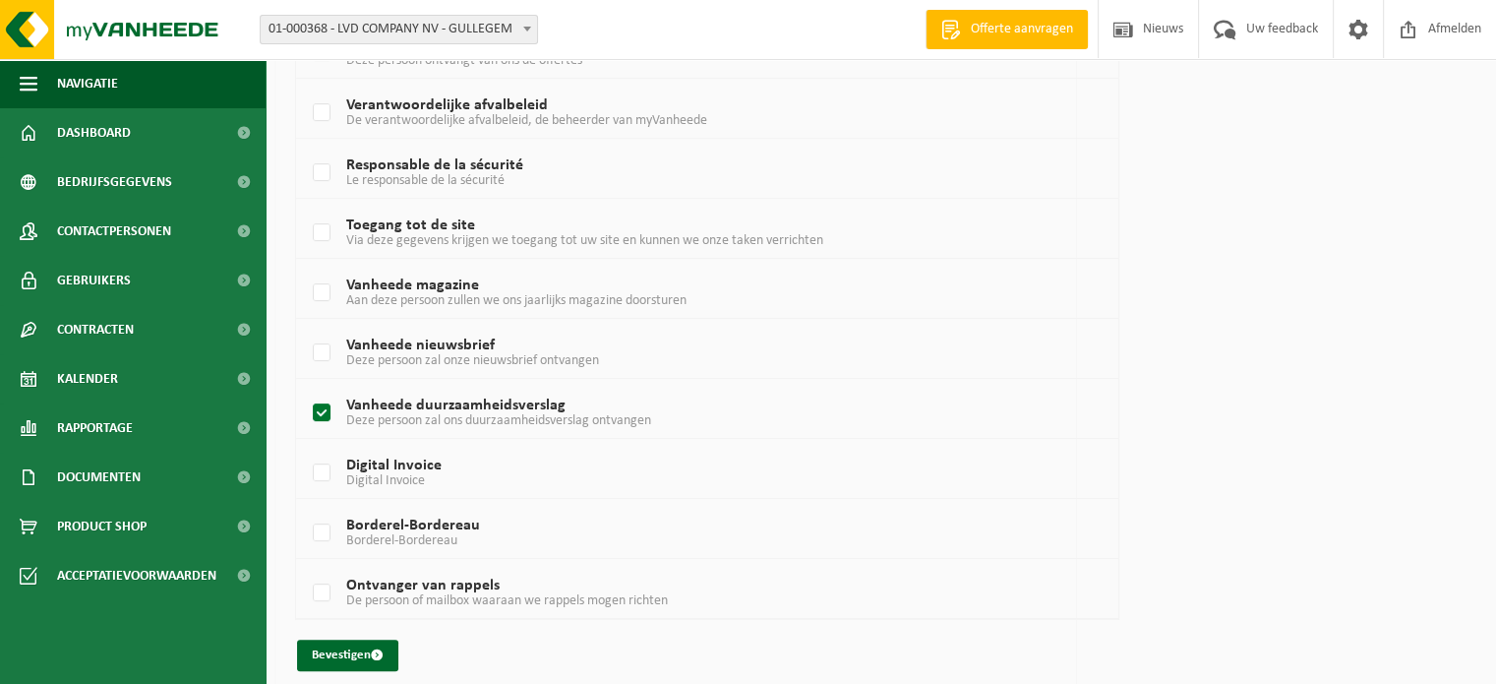
scroll to position [486, 0]
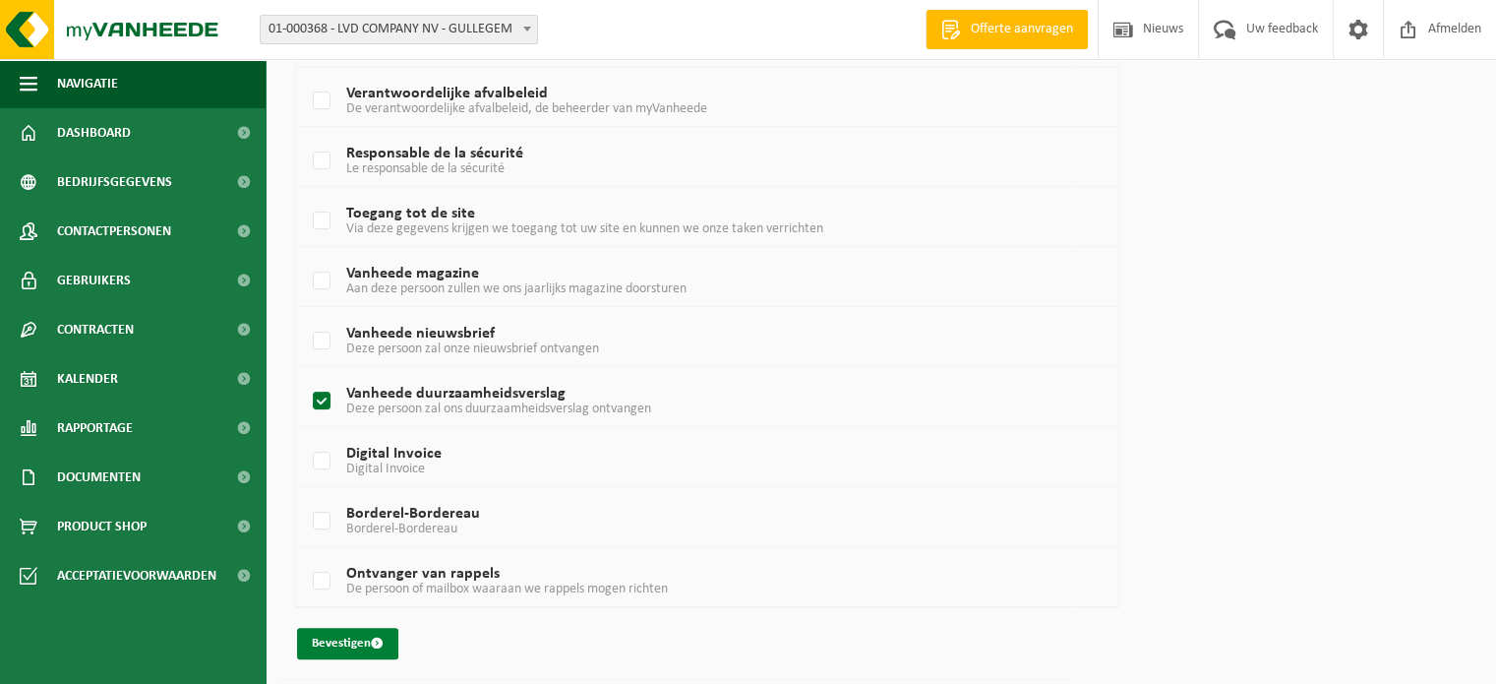
click at [354, 642] on button "Bevestigen" at bounding box center [347, 642] width 101 height 31
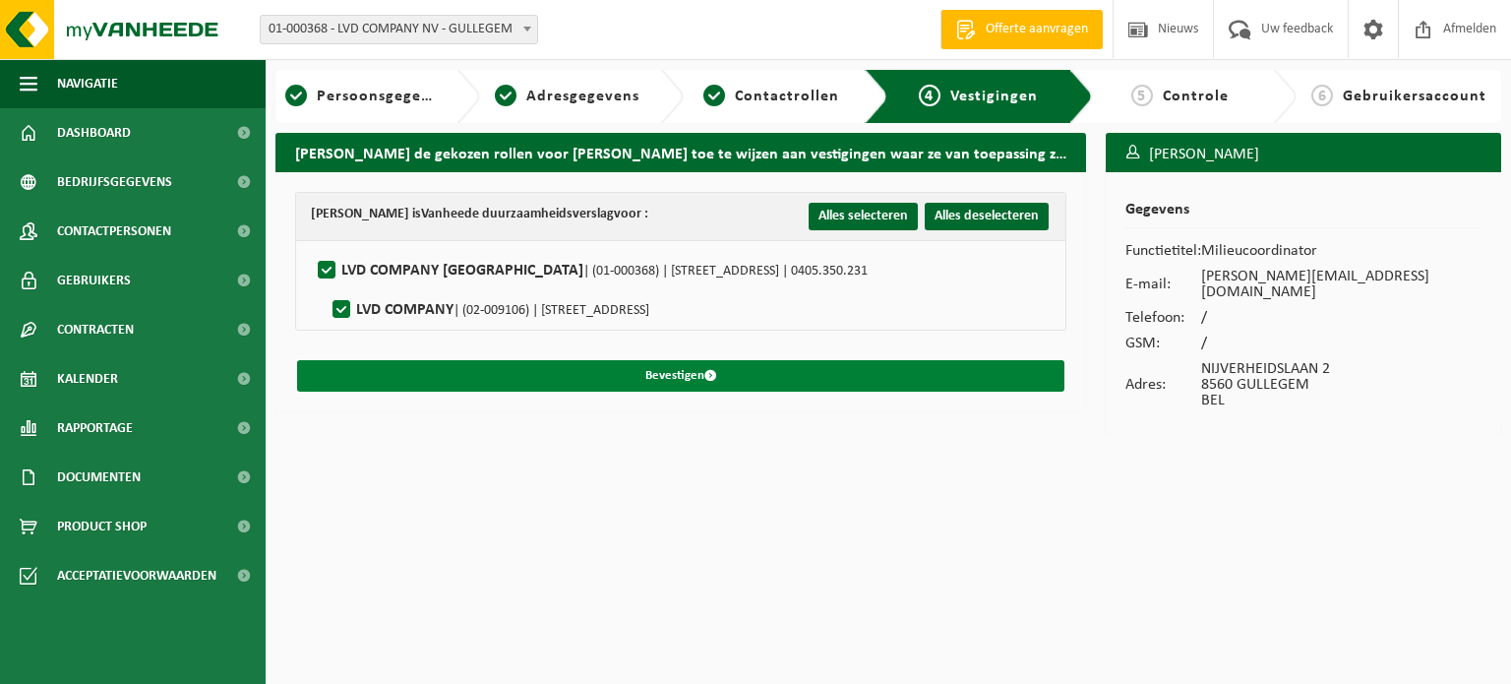
click at [860, 380] on button "Bevestigen" at bounding box center [680, 375] width 767 height 31
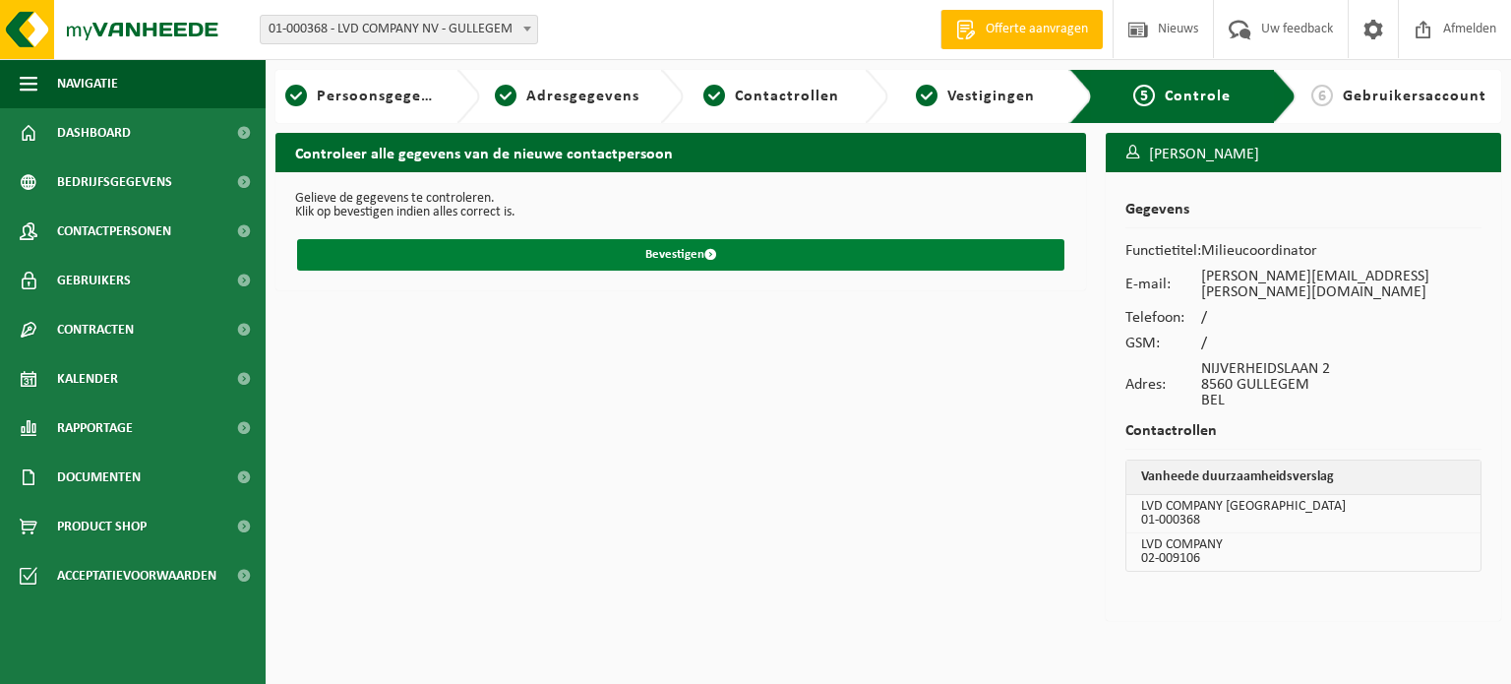
click at [676, 256] on button "Bevestigen" at bounding box center [680, 254] width 767 height 31
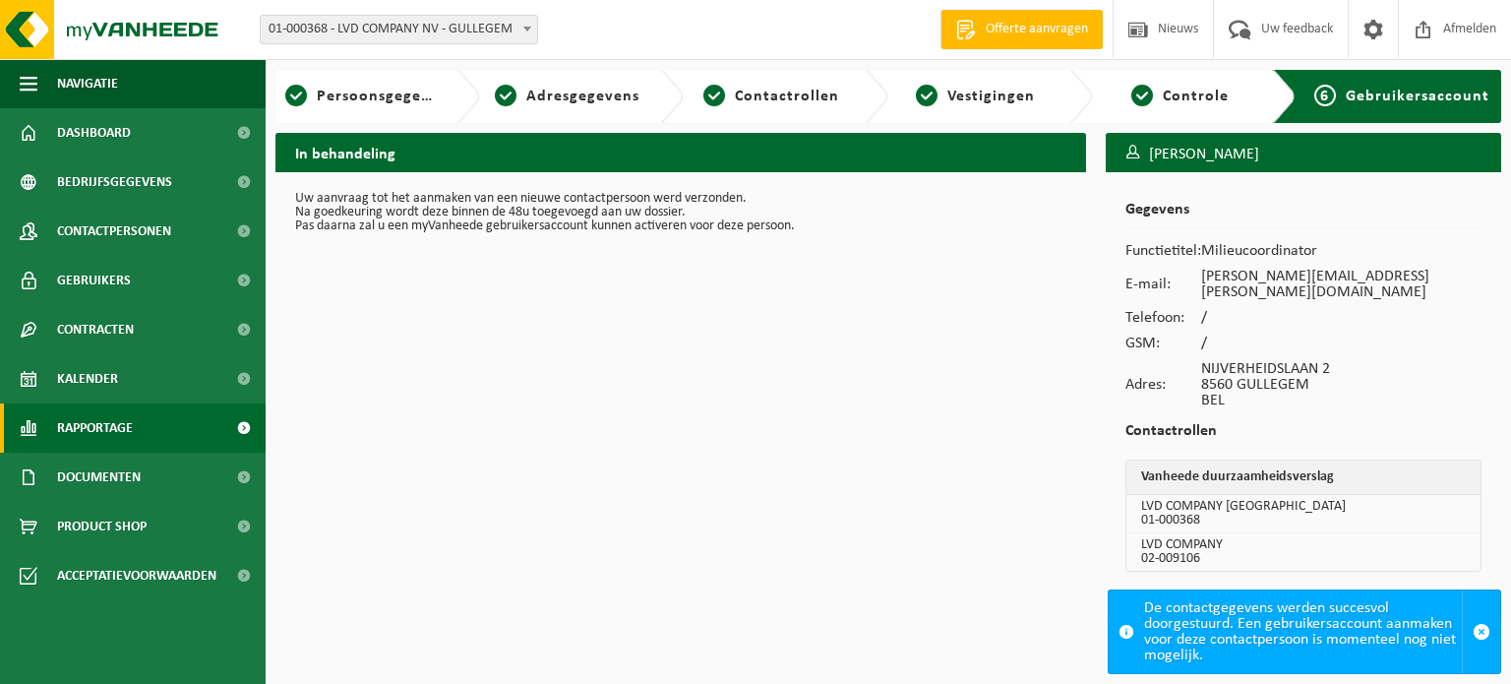
click at [128, 423] on span "Rapportage" at bounding box center [95, 427] width 76 height 49
